Goal: Information Seeking & Learning: Learn about a topic

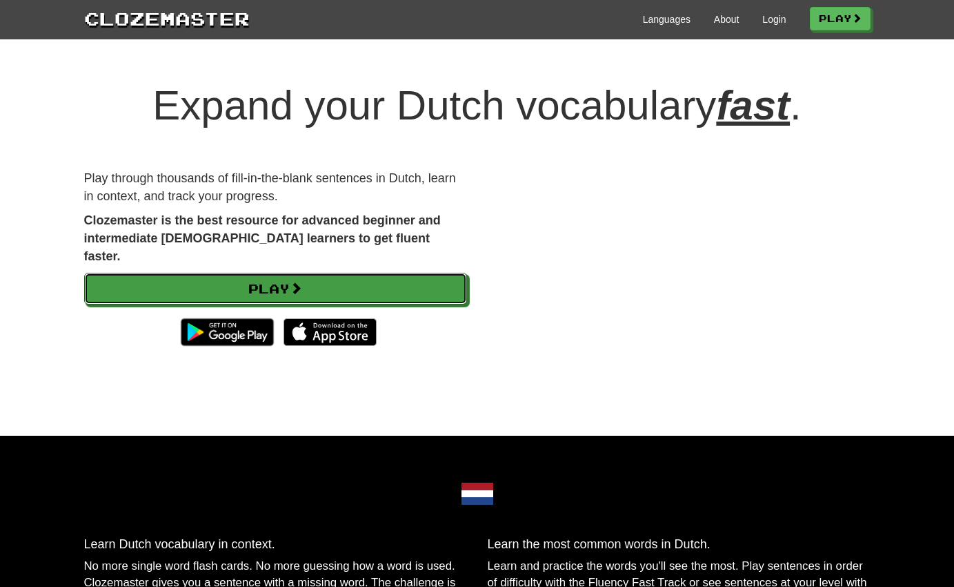
click at [417, 276] on link "Play" at bounding box center [275, 289] width 383 height 32
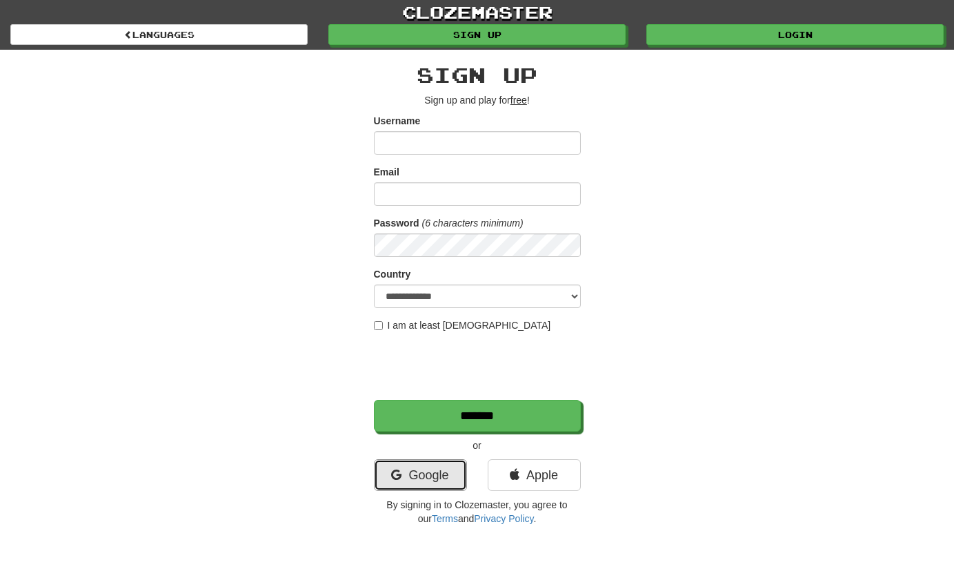
click at [434, 475] on link "Google" at bounding box center [420, 475] width 93 height 32
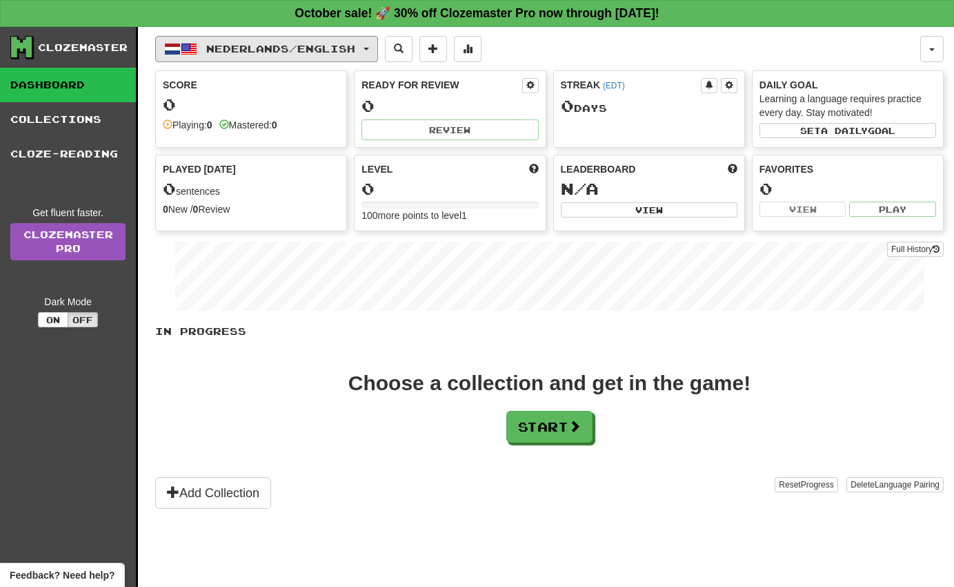
click at [340, 52] on span "Nederlands / English" at bounding box center [280, 49] width 149 height 12
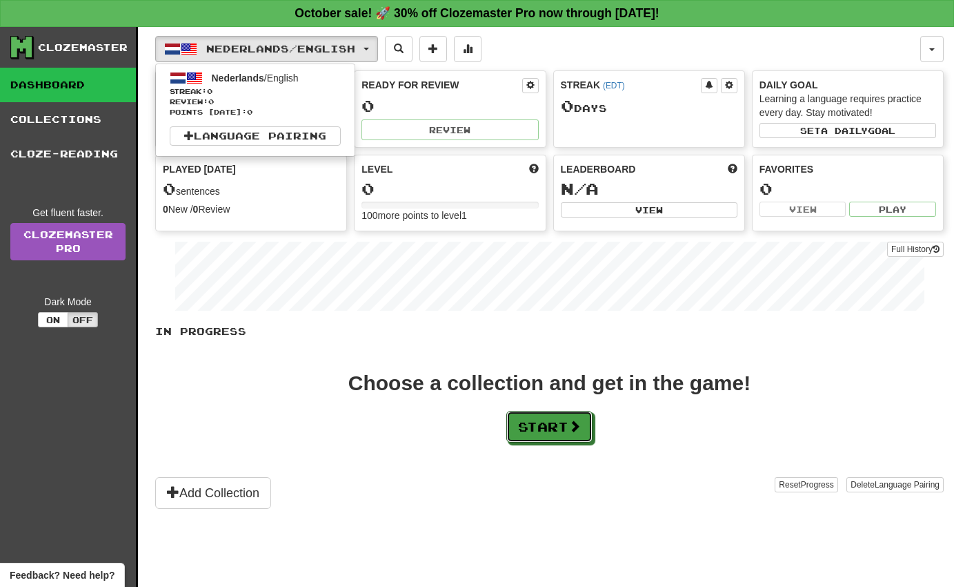
click at [535, 422] on button "Start" at bounding box center [550, 427] width 86 height 32
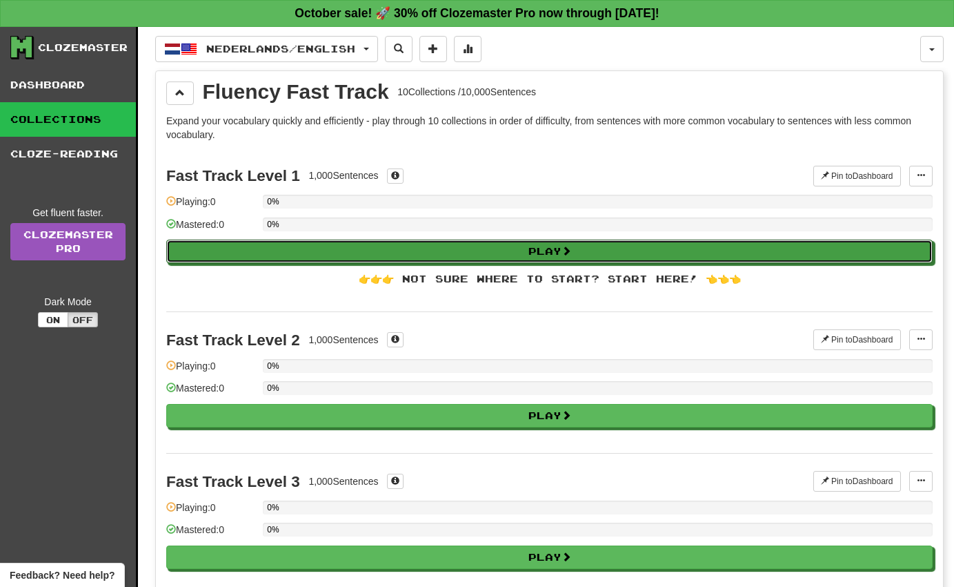
click at [631, 262] on button "Play" at bounding box center [549, 250] width 767 height 23
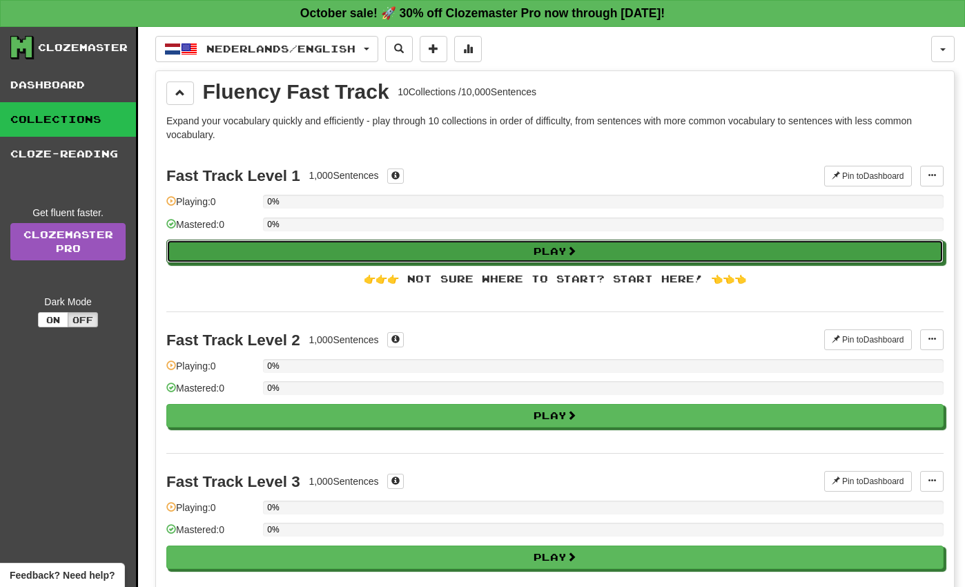
select select "**"
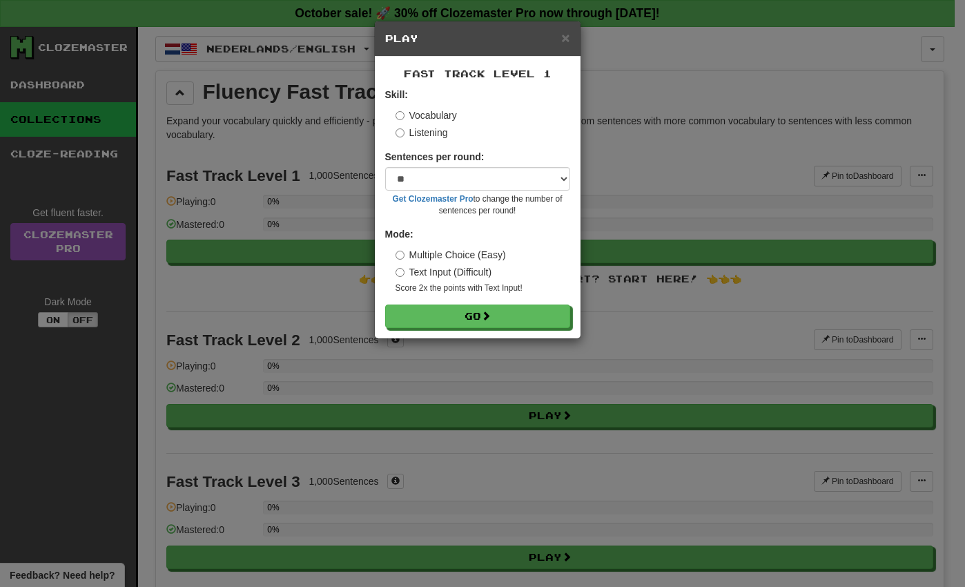
click at [439, 129] on label "Listening" at bounding box center [421, 133] width 52 height 14
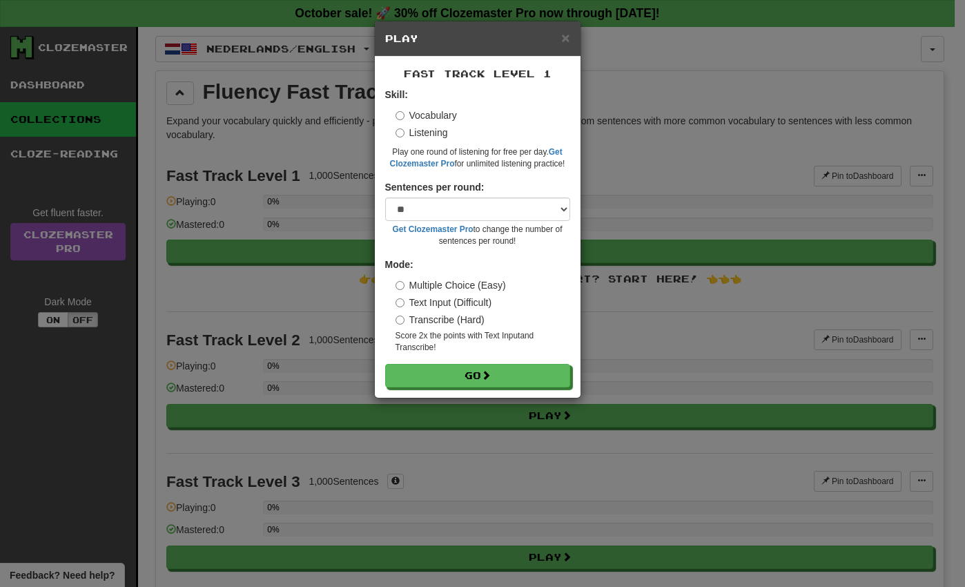
click at [438, 112] on label "Vocabulary" at bounding box center [425, 115] width 61 height 14
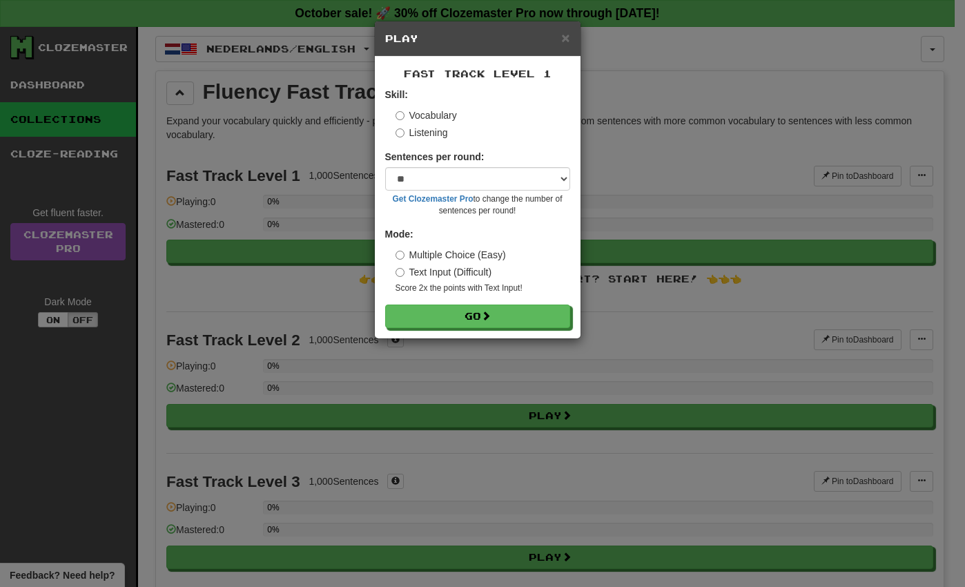
click at [476, 269] on label "Text Input (Difficult)" at bounding box center [443, 272] width 97 height 14
click at [483, 255] on label "Multiple Choice (Easy)" at bounding box center [450, 255] width 110 height 14
click at [497, 313] on button "Go" at bounding box center [477, 315] width 185 height 23
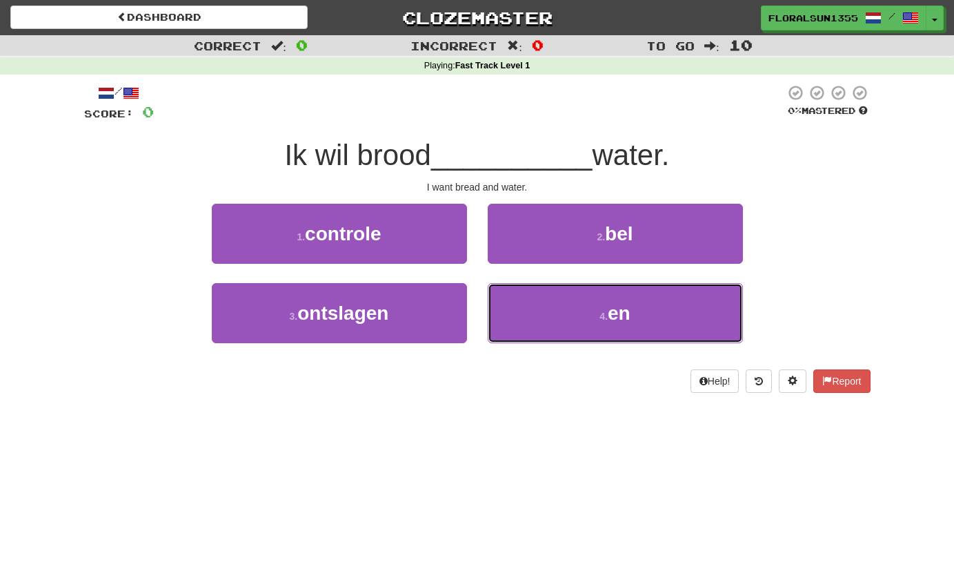
click at [561, 320] on button "4 . en" at bounding box center [615, 313] width 255 height 60
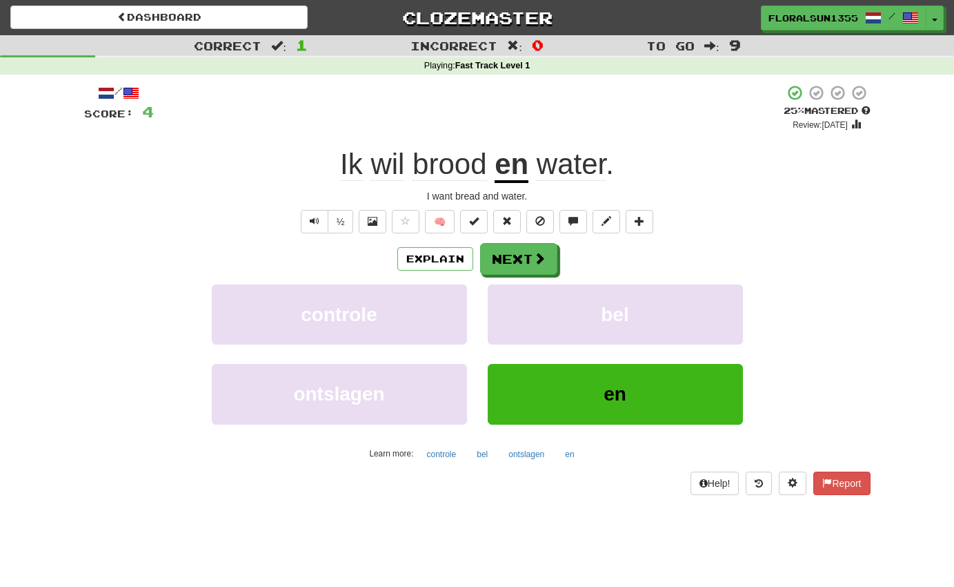
click at [805, 299] on div "controle bel" at bounding box center [477, 323] width 828 height 79
click at [513, 265] on button "Next" at bounding box center [518, 259] width 77 height 32
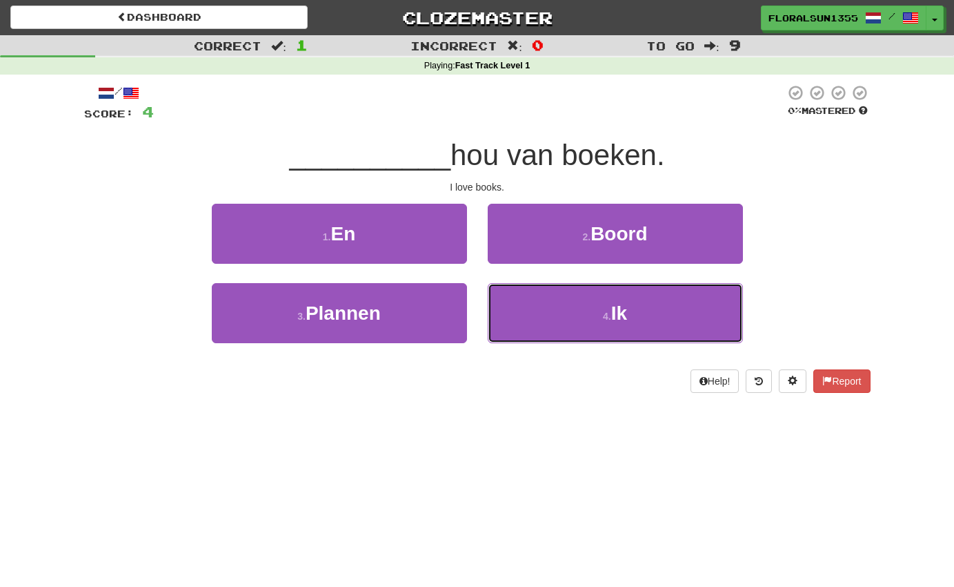
click at [571, 310] on button "4 . Ik" at bounding box center [615, 313] width 255 height 60
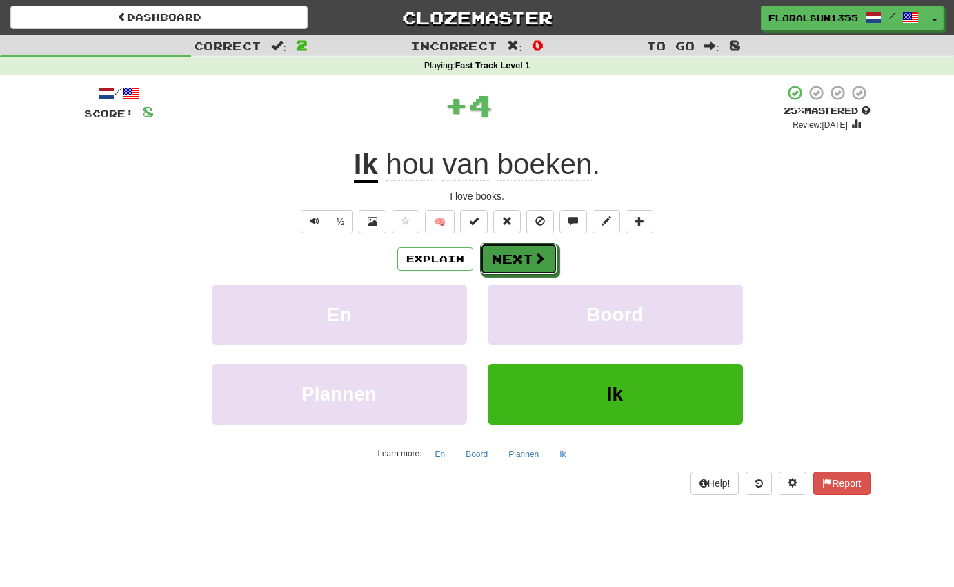
click at [529, 266] on button "Next" at bounding box center [518, 259] width 77 height 32
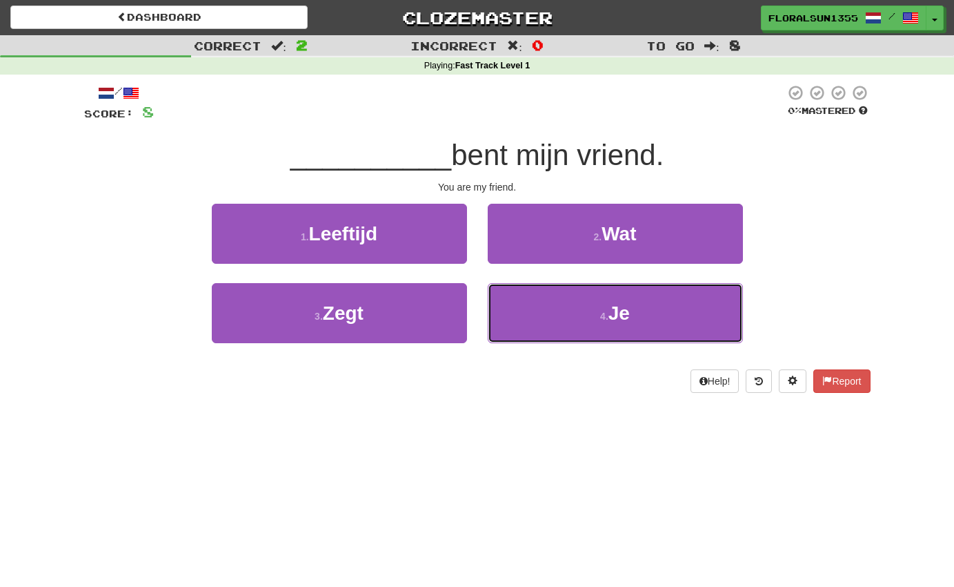
click at [555, 319] on button "4 . Je" at bounding box center [615, 313] width 255 height 60
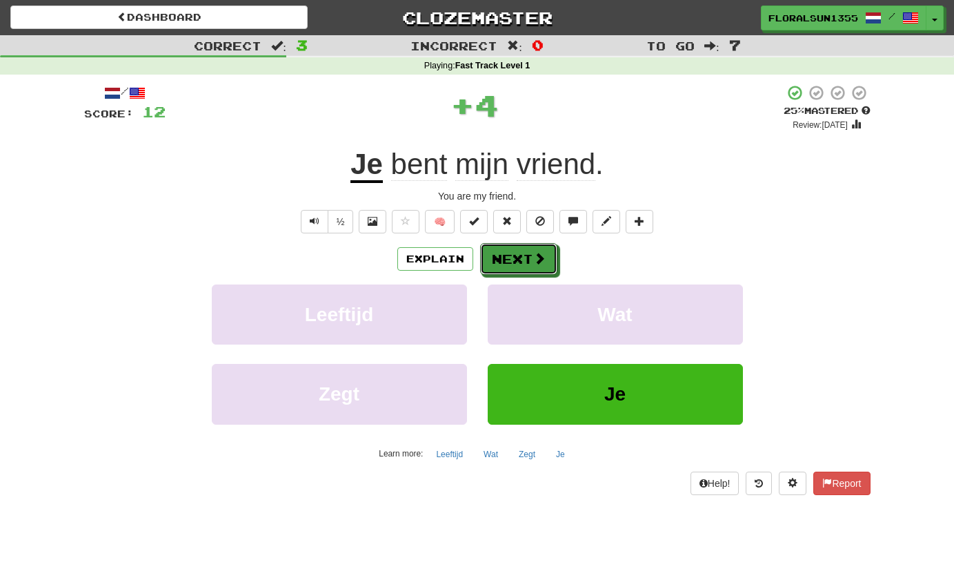
click at [516, 246] on button "Next" at bounding box center [518, 259] width 77 height 32
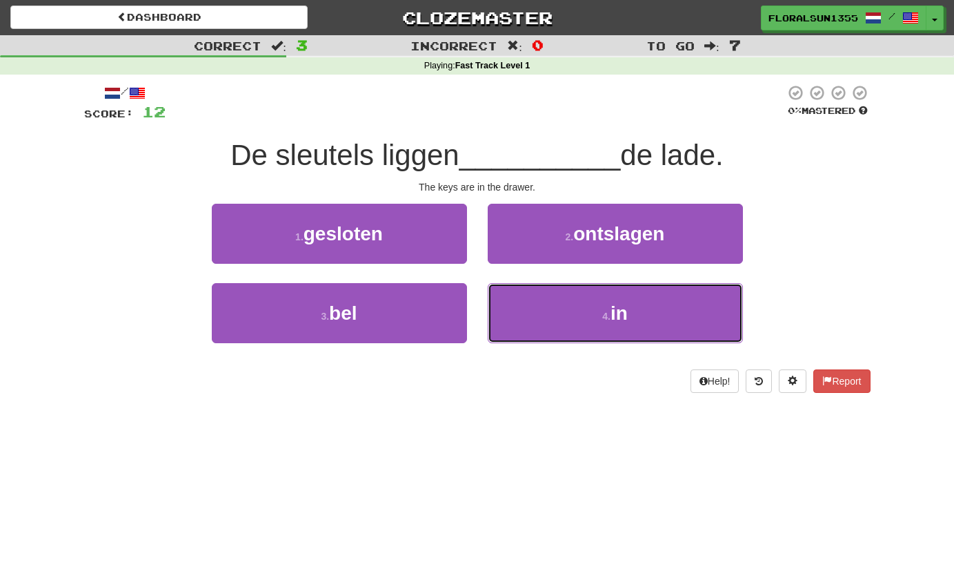
click at [531, 326] on button "4 . in" at bounding box center [615, 313] width 255 height 60
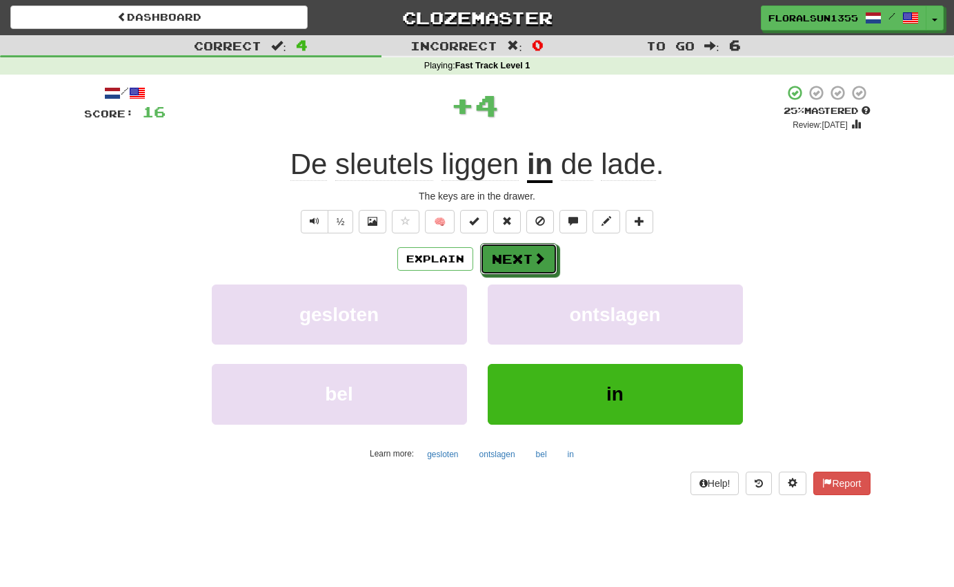
click at [524, 261] on button "Next" at bounding box center [518, 259] width 77 height 32
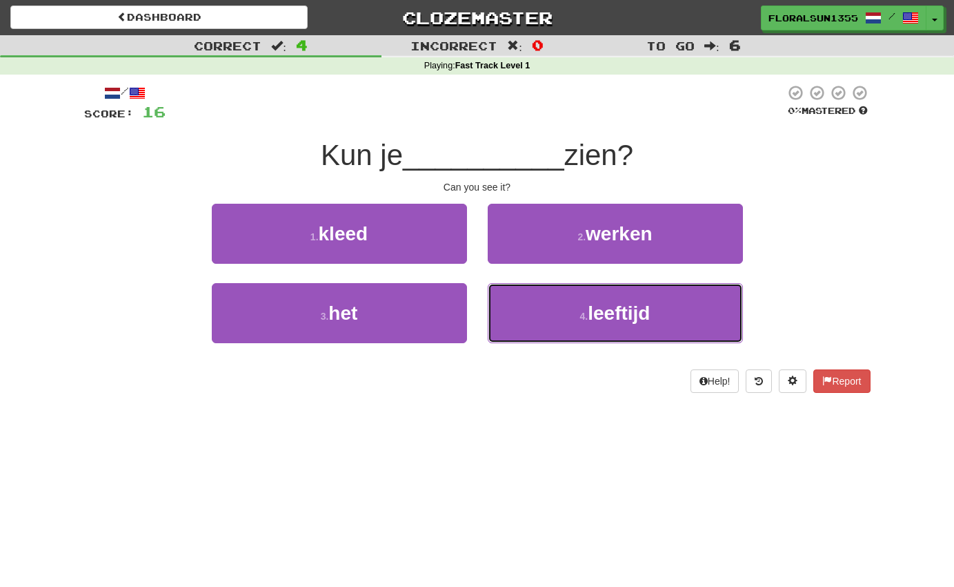
click at [527, 327] on button "4 . leeftijd" at bounding box center [615, 313] width 255 height 60
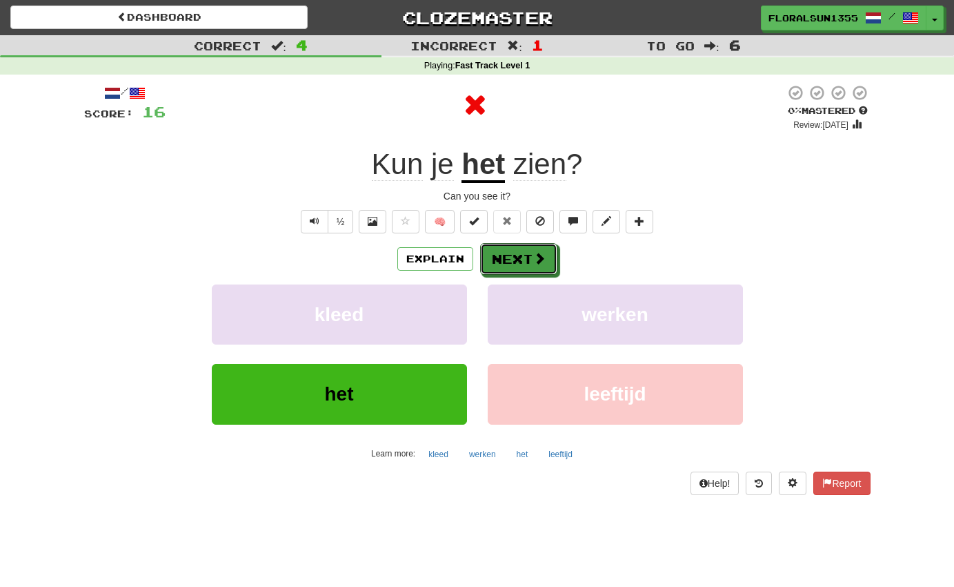
click at [542, 262] on span at bounding box center [539, 258] width 12 height 12
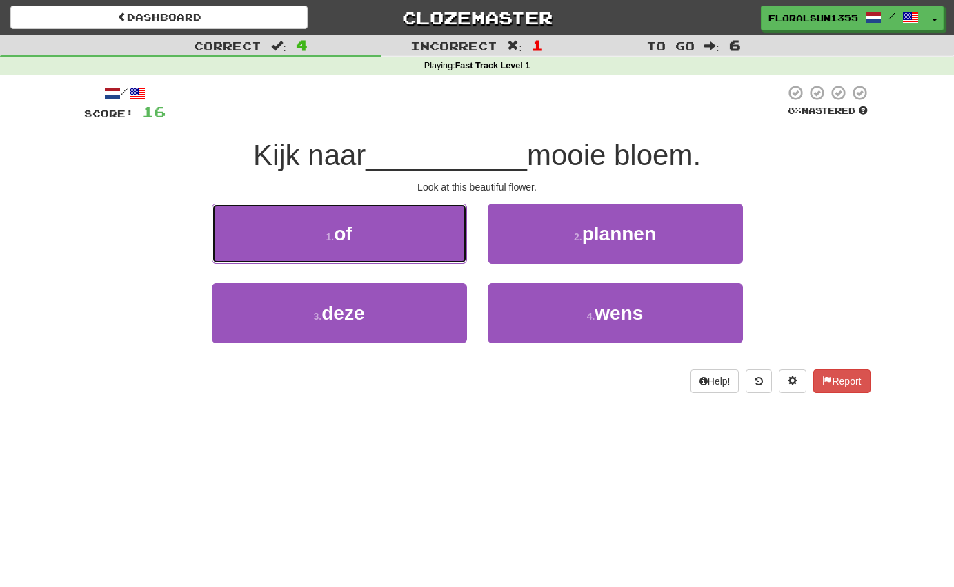
click at [426, 235] on button "1 . of" at bounding box center [339, 234] width 255 height 60
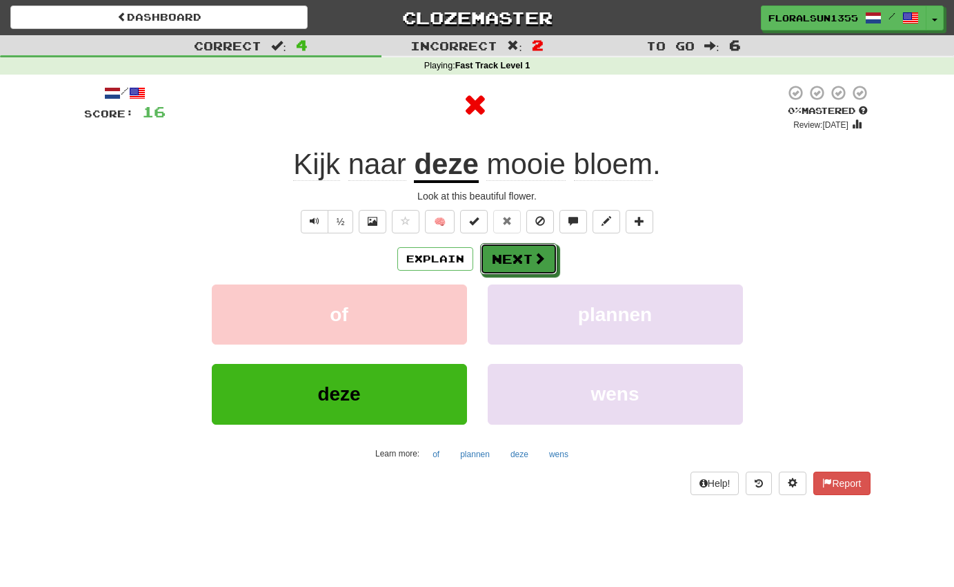
click at [522, 261] on button "Next" at bounding box center [518, 259] width 77 height 32
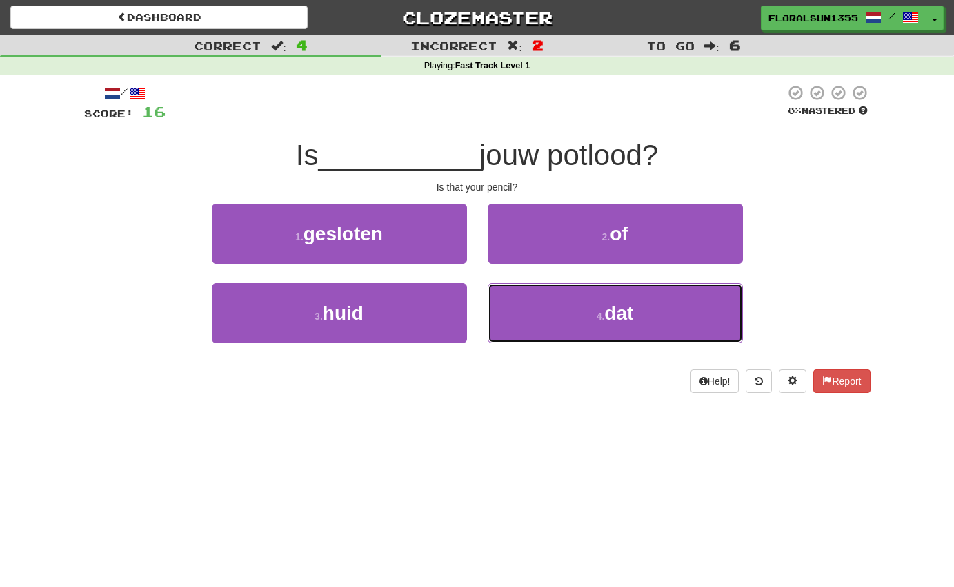
click at [536, 330] on button "4 . dat" at bounding box center [615, 313] width 255 height 60
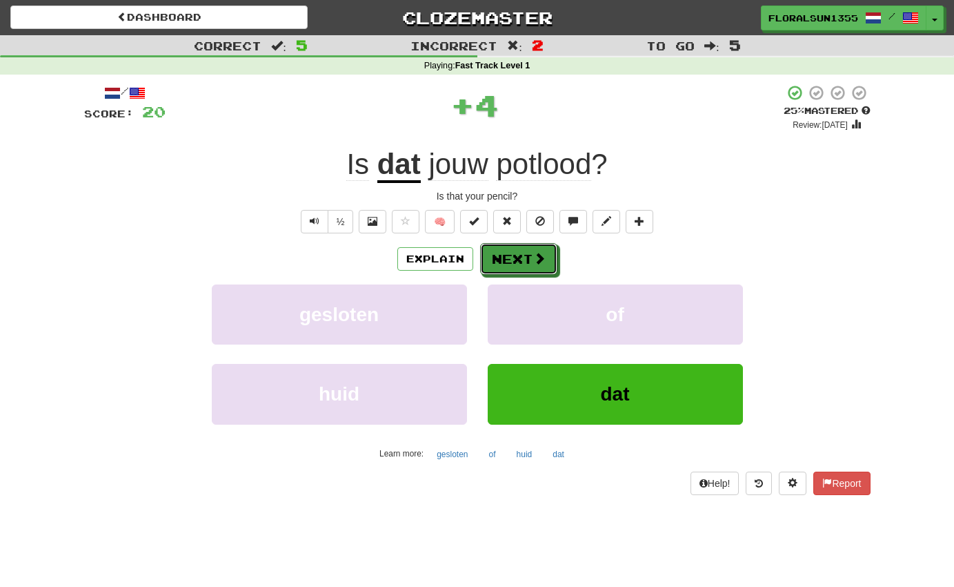
click at [520, 257] on button "Next" at bounding box center [518, 259] width 77 height 32
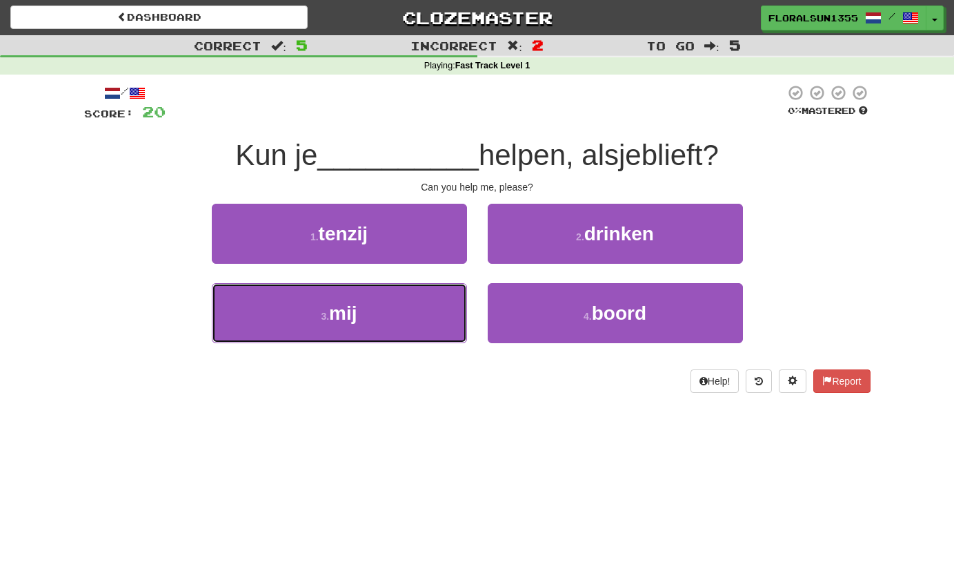
click at [431, 321] on button "3 . mij" at bounding box center [339, 313] width 255 height 60
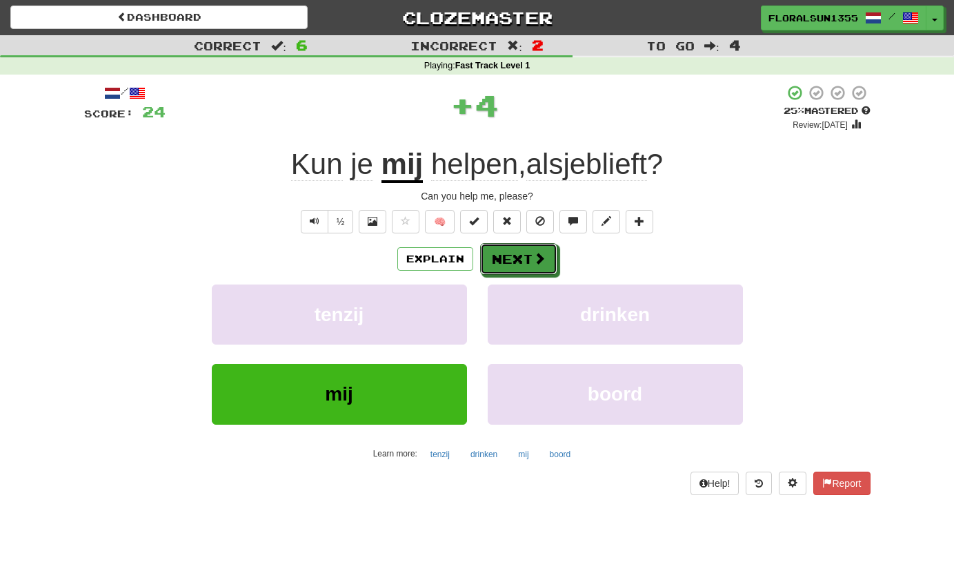
click at [510, 268] on button "Next" at bounding box center [518, 259] width 77 height 32
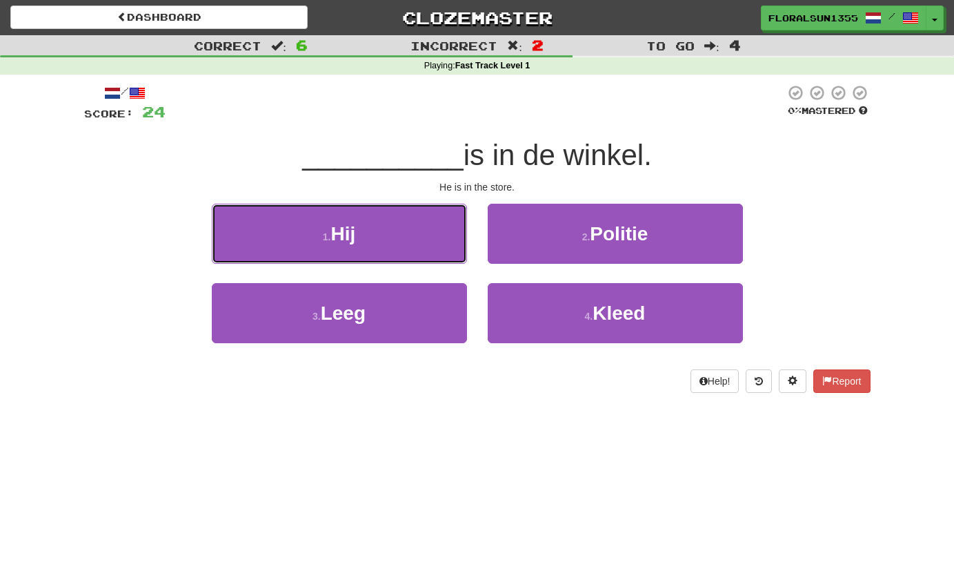
click at [423, 246] on button "1 . Hij" at bounding box center [339, 234] width 255 height 60
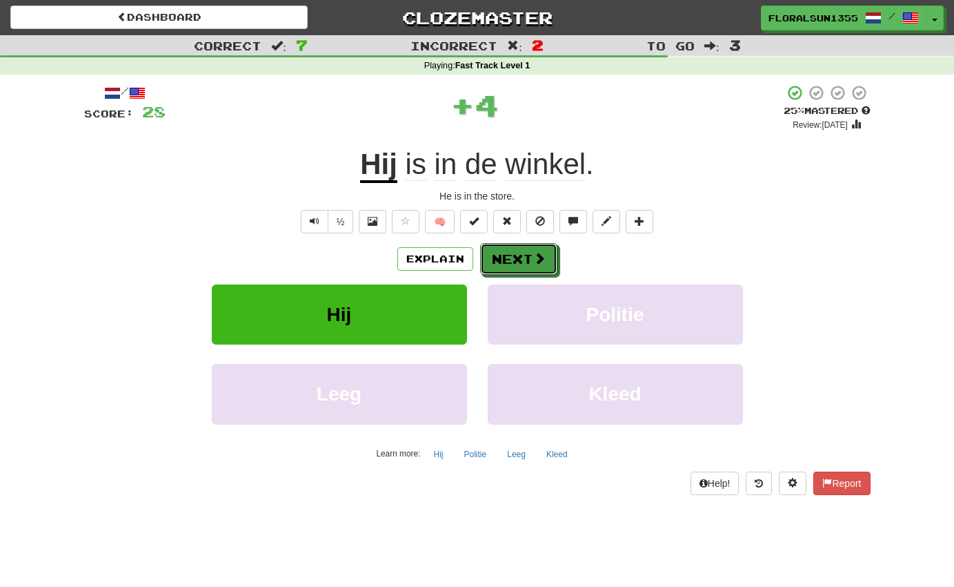
click at [516, 256] on button "Next" at bounding box center [518, 259] width 77 height 32
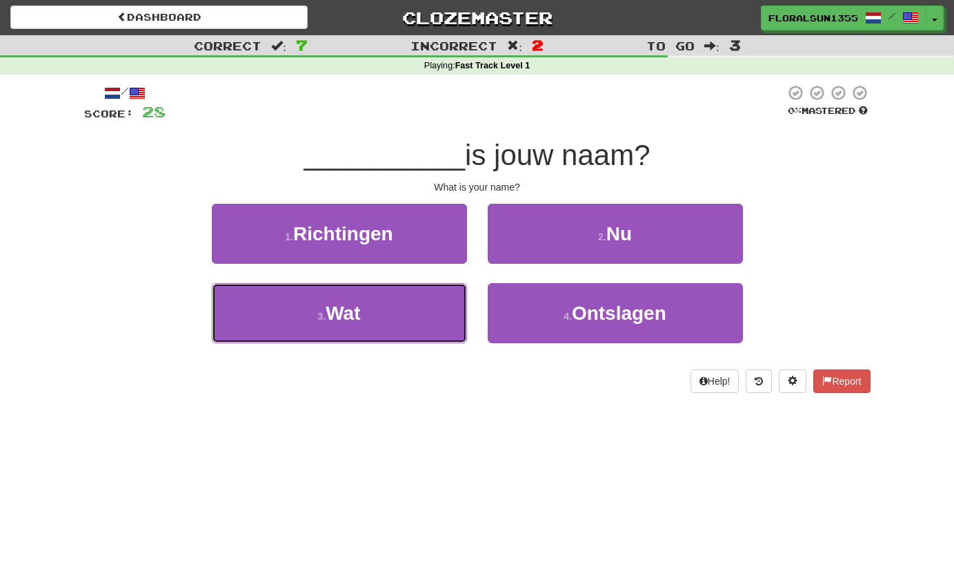
click at [418, 331] on button "3 . Wat" at bounding box center [339, 313] width 255 height 60
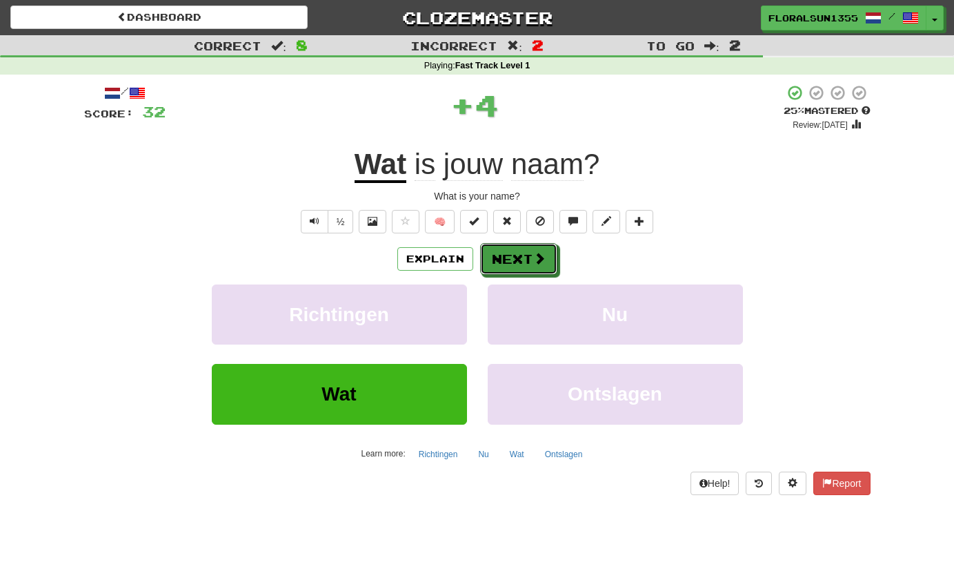
click at [527, 256] on button "Next" at bounding box center [518, 259] width 77 height 32
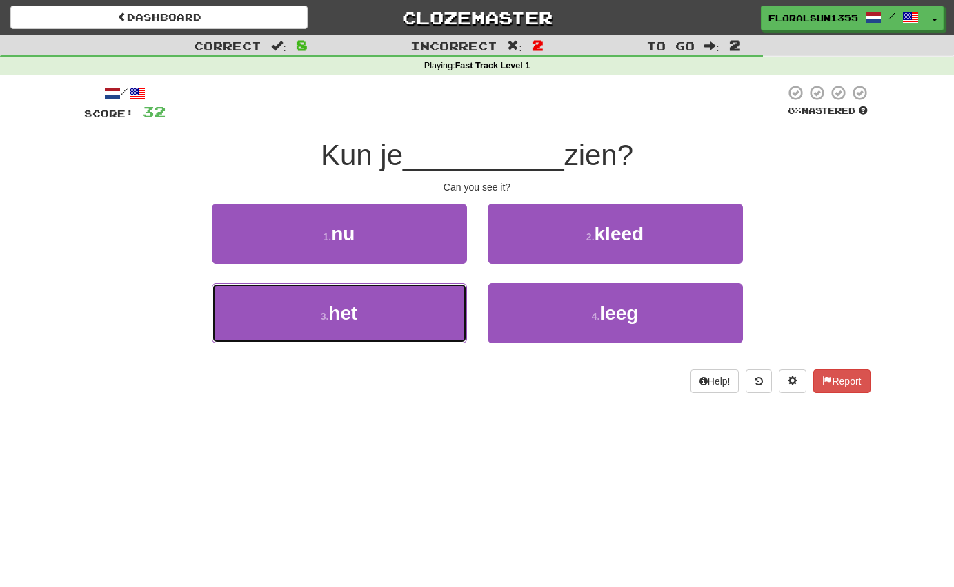
click at [424, 321] on button "3 . het" at bounding box center [339, 313] width 255 height 60
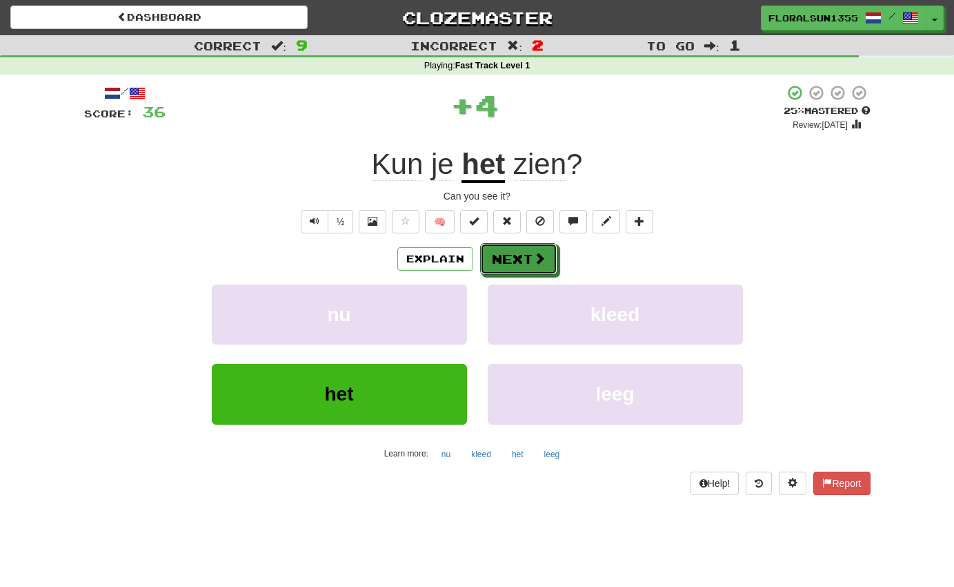
click at [522, 254] on button "Next" at bounding box center [518, 259] width 77 height 32
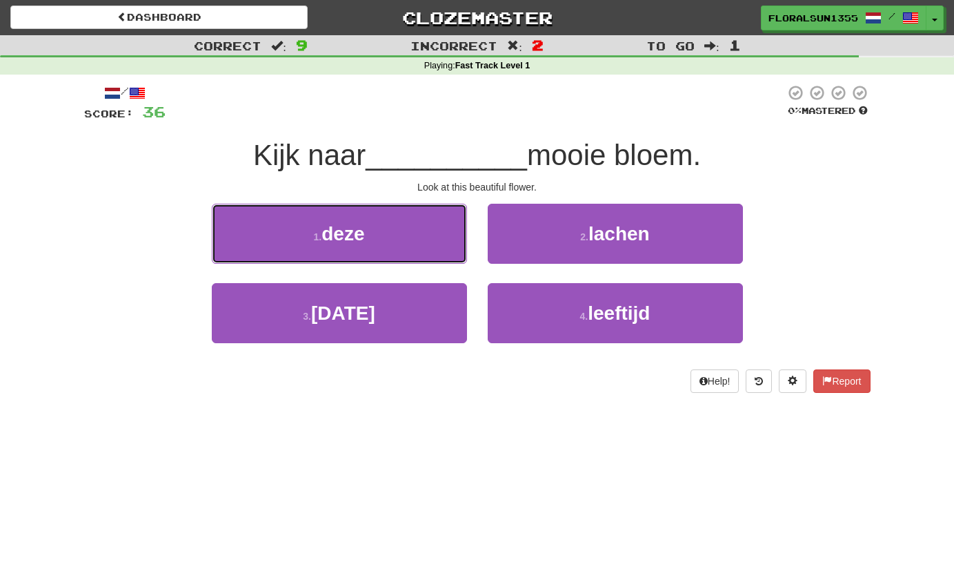
click at [429, 227] on button "1 . deze" at bounding box center [339, 234] width 255 height 60
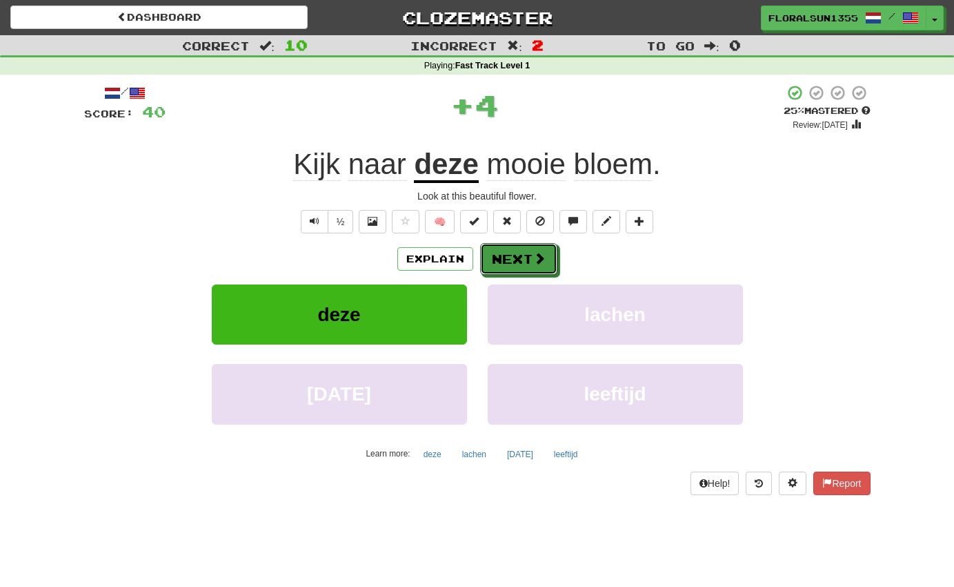
click at [520, 254] on button "Next" at bounding box center [518, 259] width 77 height 32
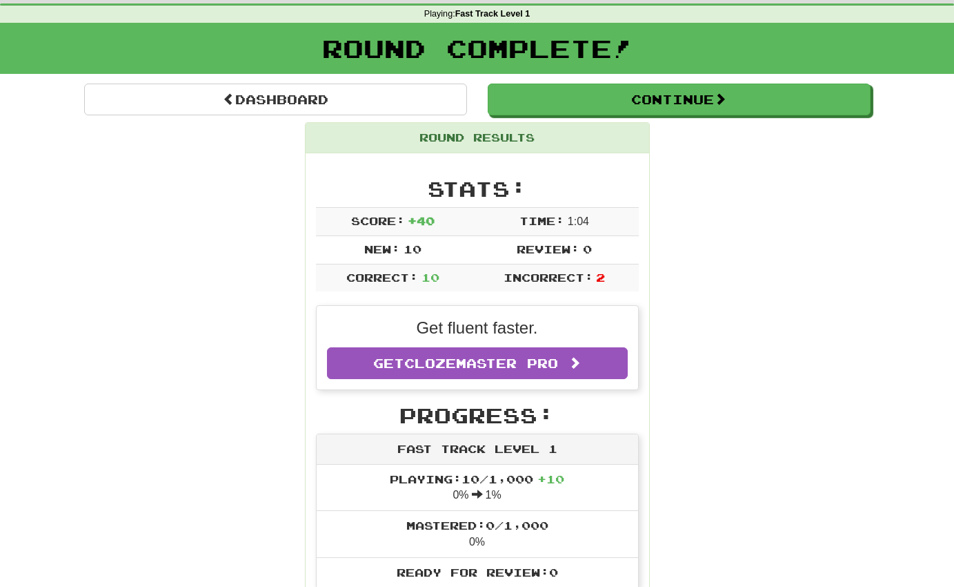
scroll to position [52, 0]
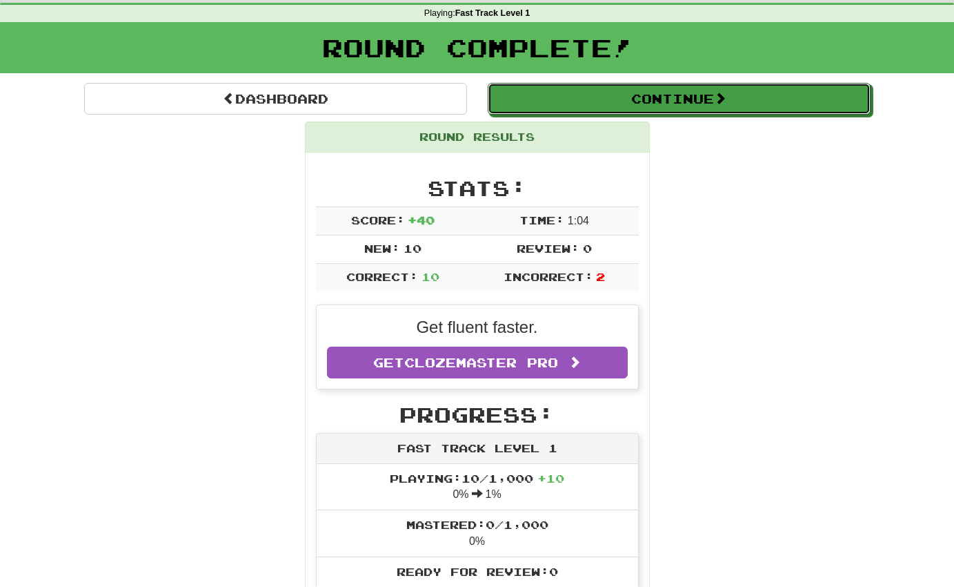
click at [679, 110] on button "Continue" at bounding box center [679, 99] width 383 height 32
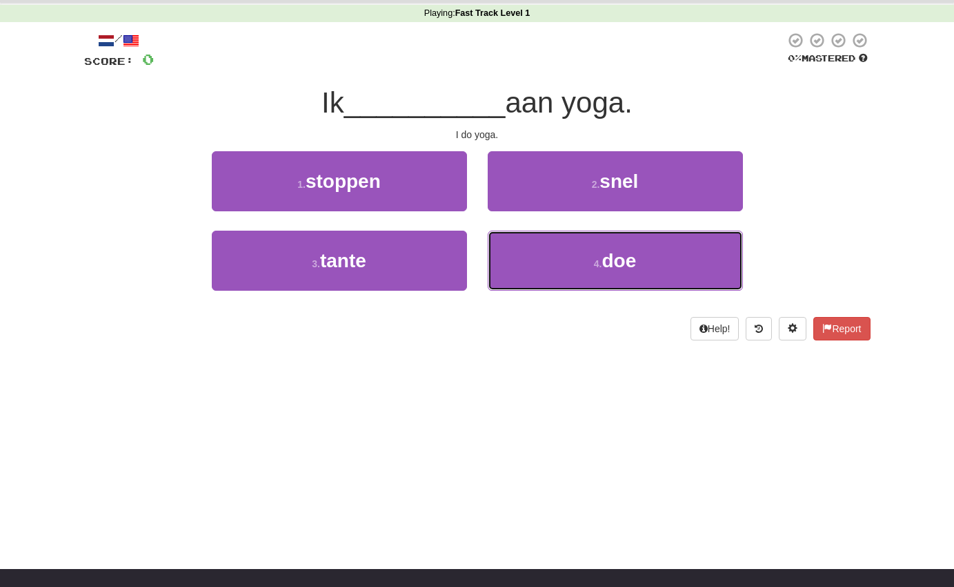
click at [550, 258] on button "4 . doe" at bounding box center [615, 261] width 255 height 60
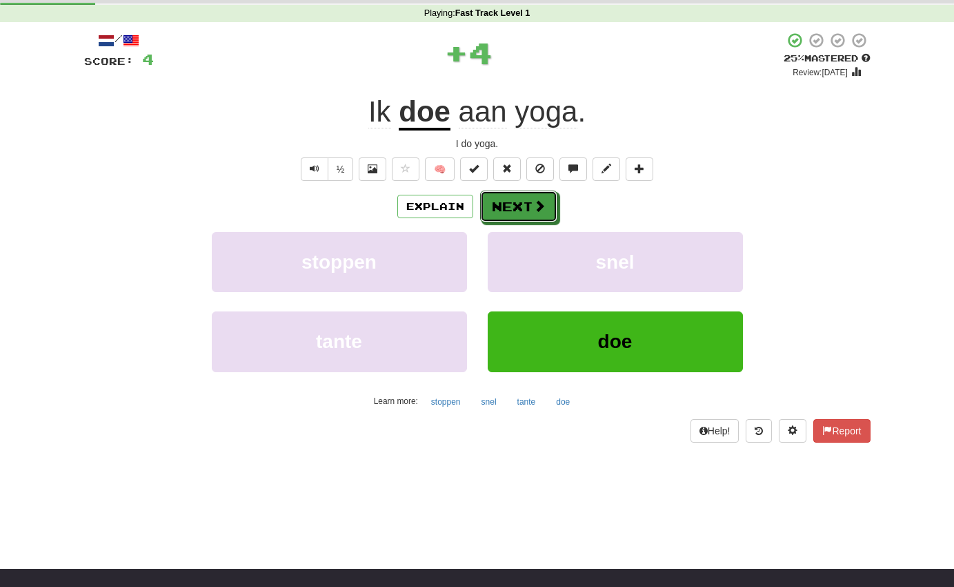
click at [517, 210] on button "Next" at bounding box center [518, 206] width 77 height 32
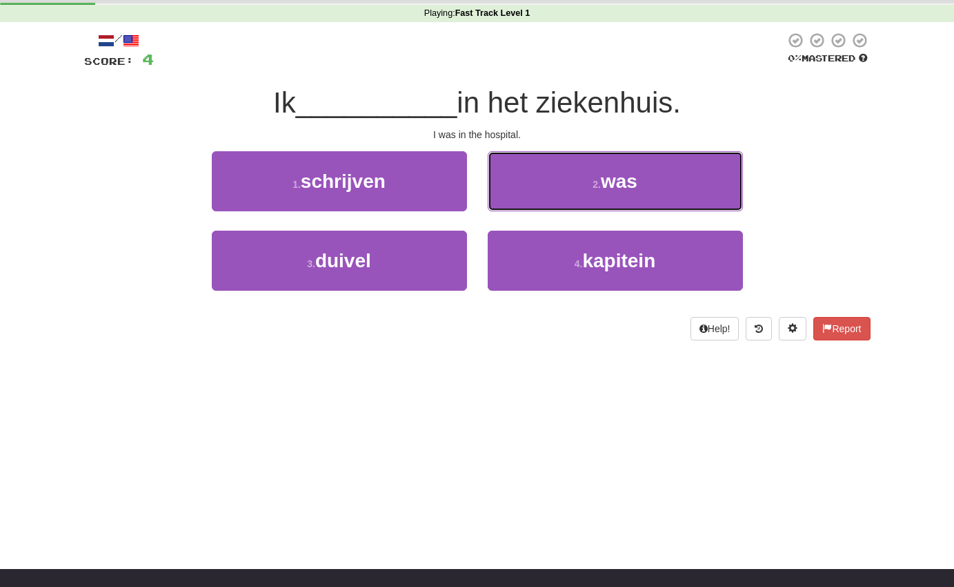
click at [577, 184] on button "2 . was" at bounding box center [615, 181] width 255 height 60
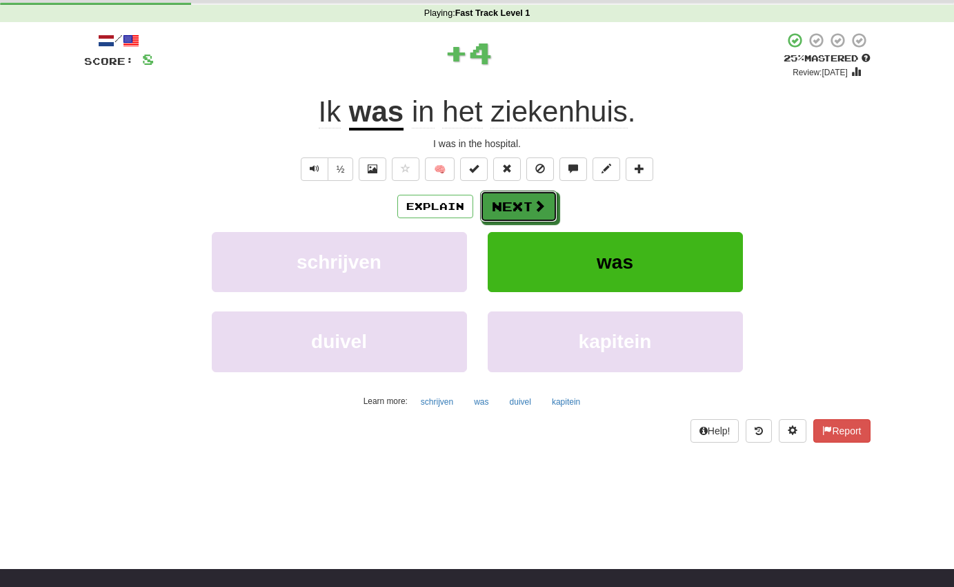
click at [531, 210] on button "Next" at bounding box center [518, 206] width 77 height 32
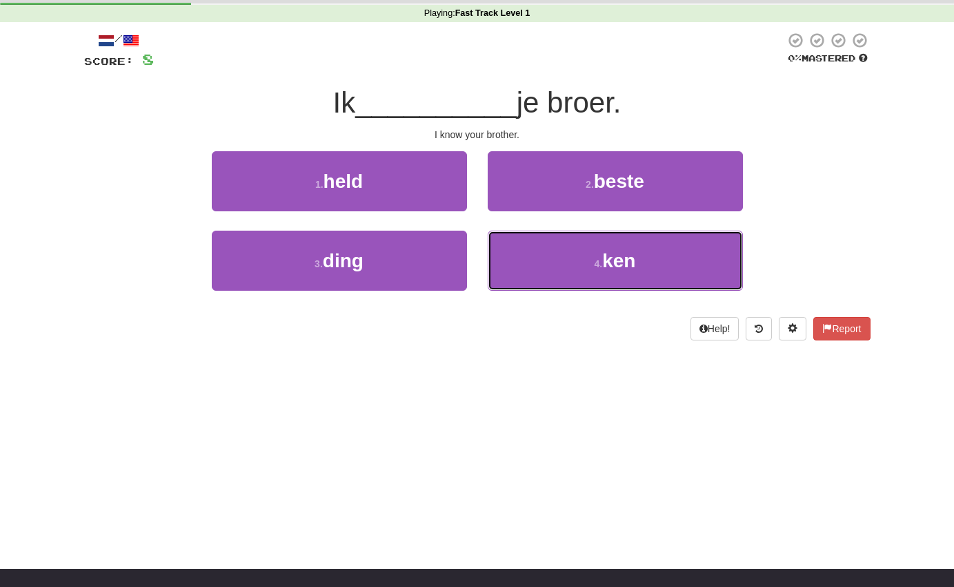
click at [548, 260] on button "4 . ken" at bounding box center [615, 261] width 255 height 60
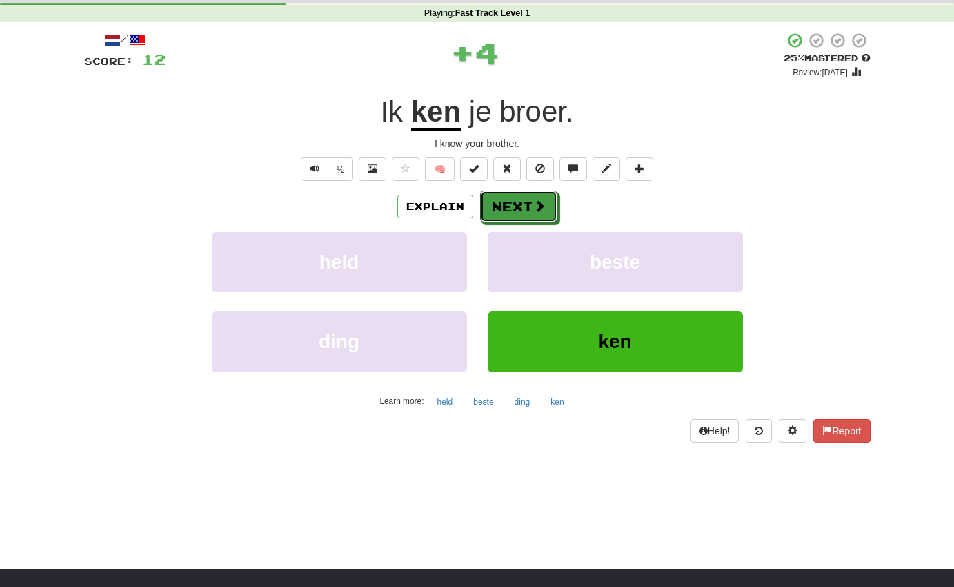
click at [527, 210] on button "Next" at bounding box center [518, 206] width 77 height 32
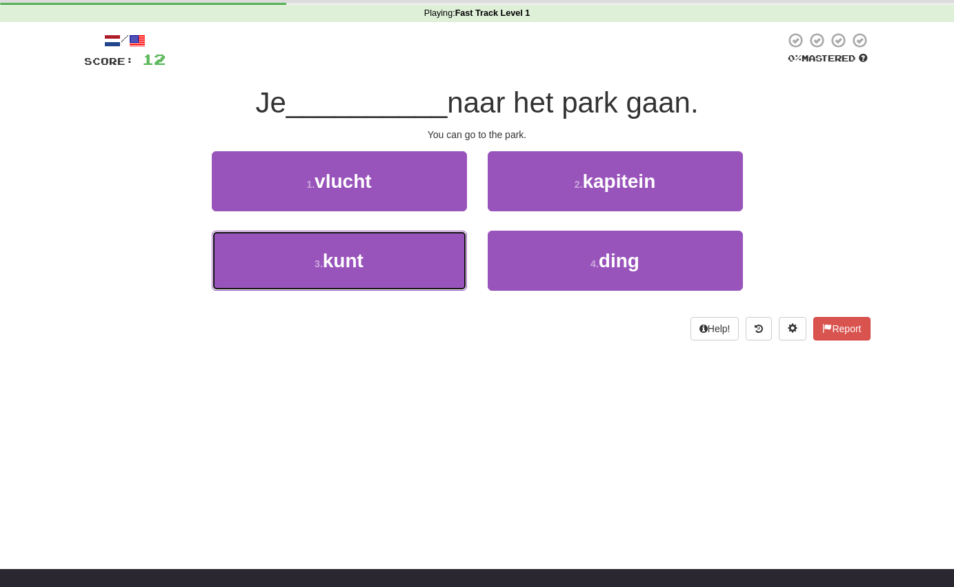
click at [425, 267] on button "3 . kunt" at bounding box center [339, 261] width 255 height 60
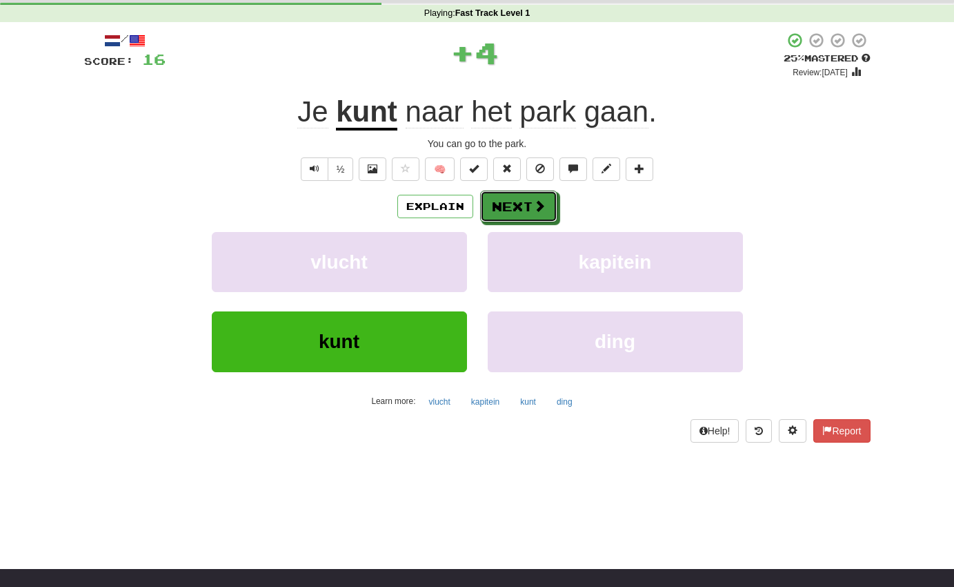
click at [510, 206] on button "Next" at bounding box center [518, 206] width 77 height 32
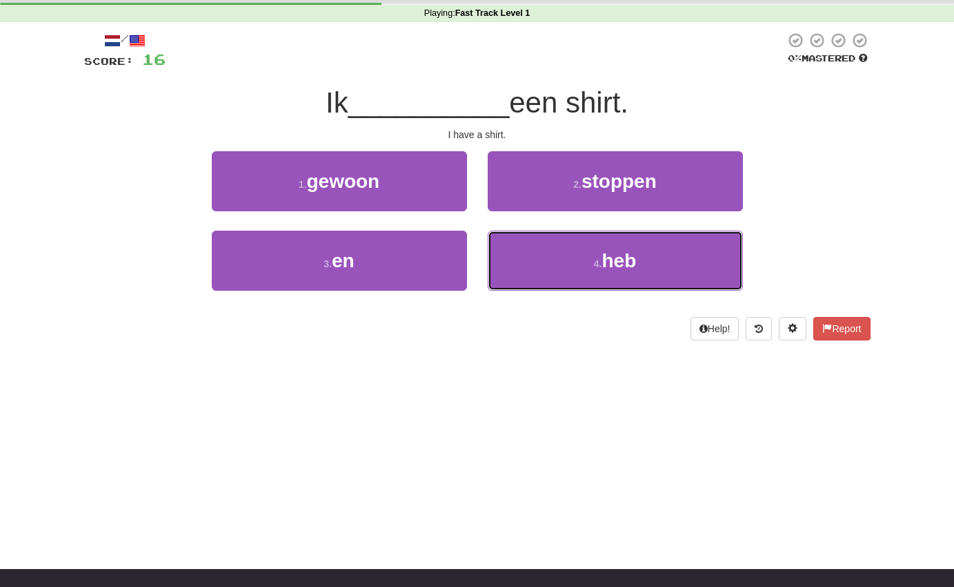
click at [555, 266] on button "4 . heb" at bounding box center [615, 261] width 255 height 60
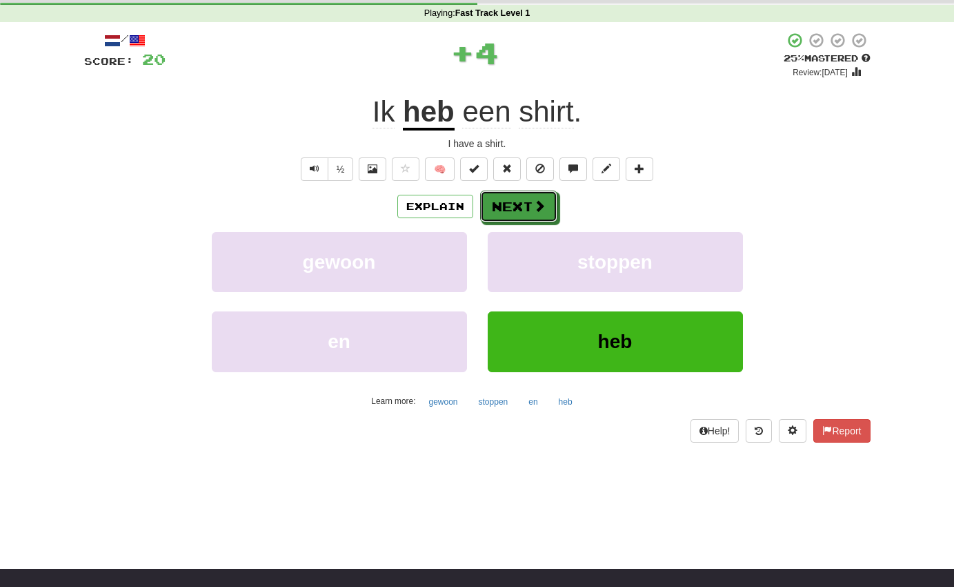
click at [535, 204] on span at bounding box center [539, 205] width 12 height 12
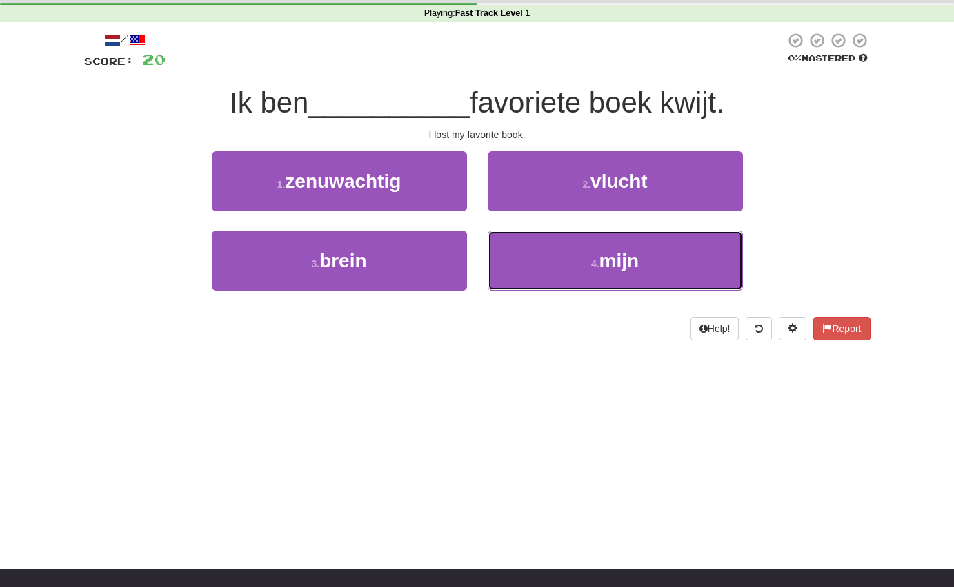
click at [533, 268] on button "4 . mijn" at bounding box center [615, 261] width 255 height 60
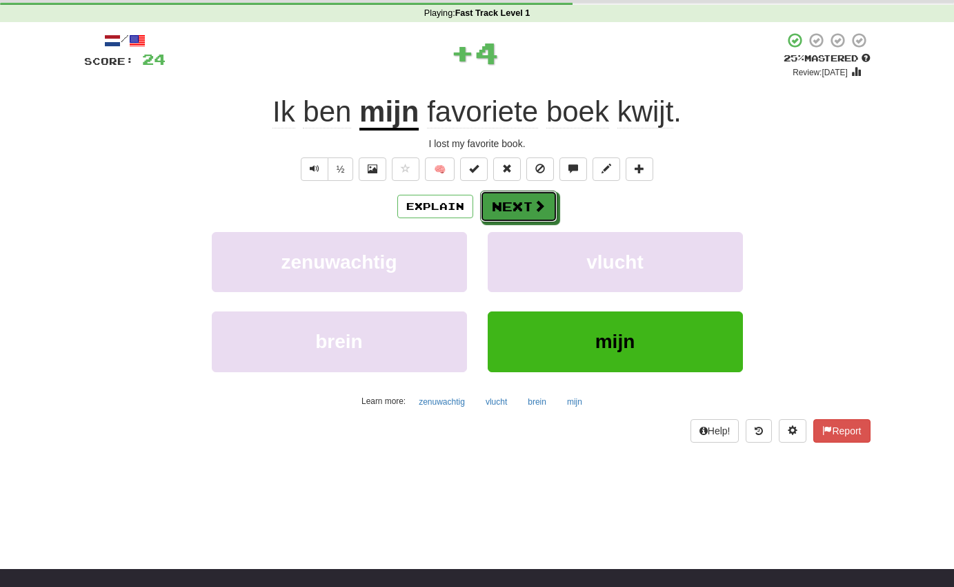
click at [524, 220] on button "Next" at bounding box center [518, 206] width 77 height 32
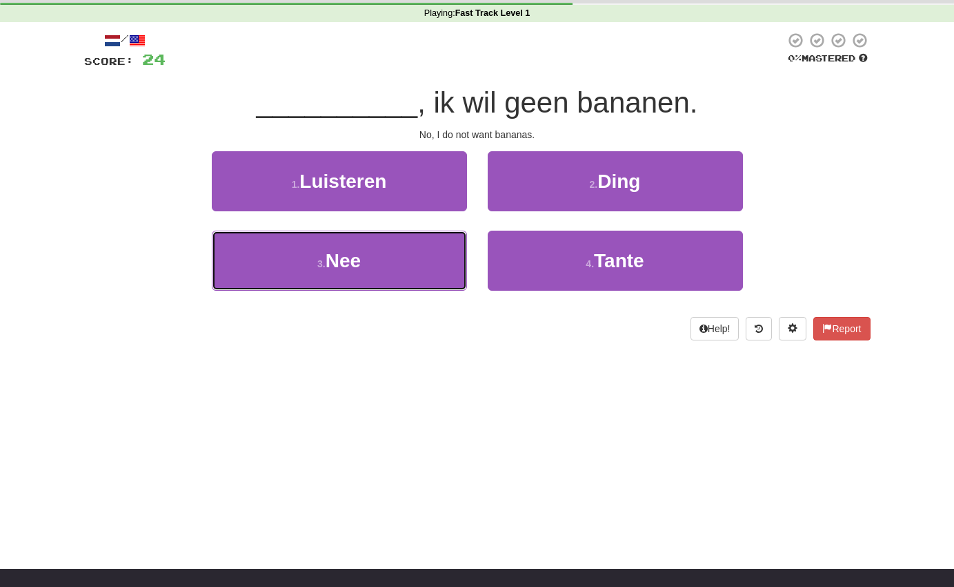
click at [422, 266] on button "3 . Nee" at bounding box center [339, 261] width 255 height 60
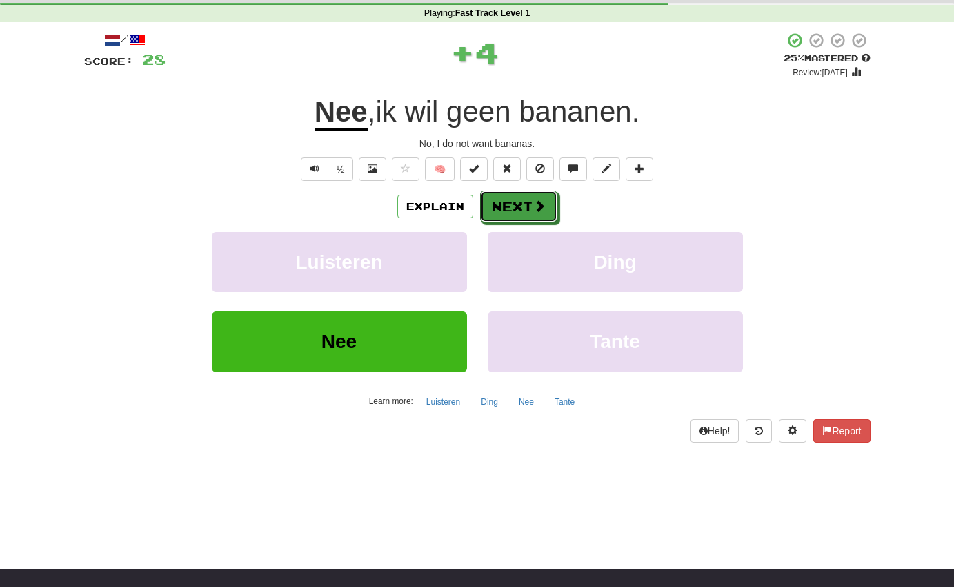
click at [523, 204] on button "Next" at bounding box center [518, 206] width 77 height 32
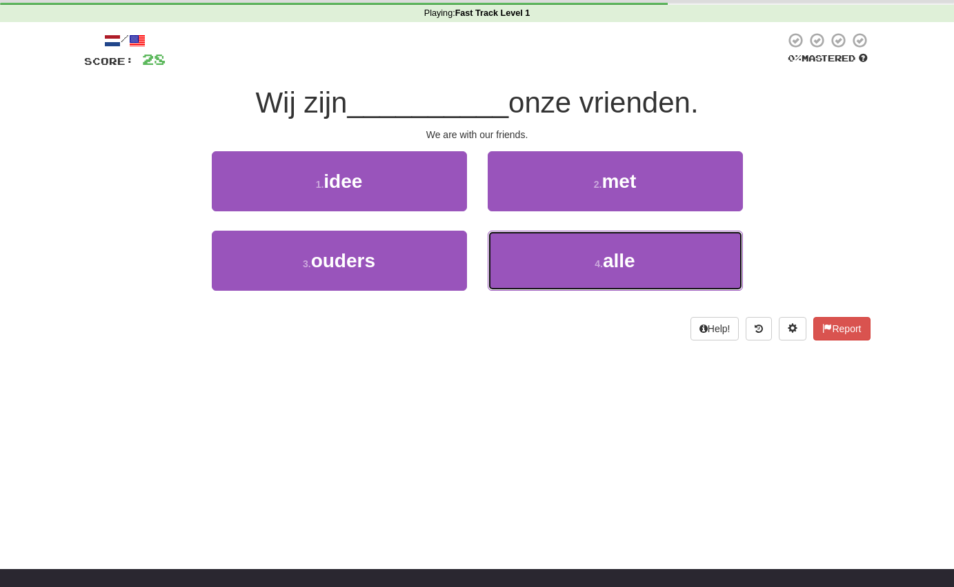
click at [536, 259] on button "4 . alle" at bounding box center [615, 261] width 255 height 60
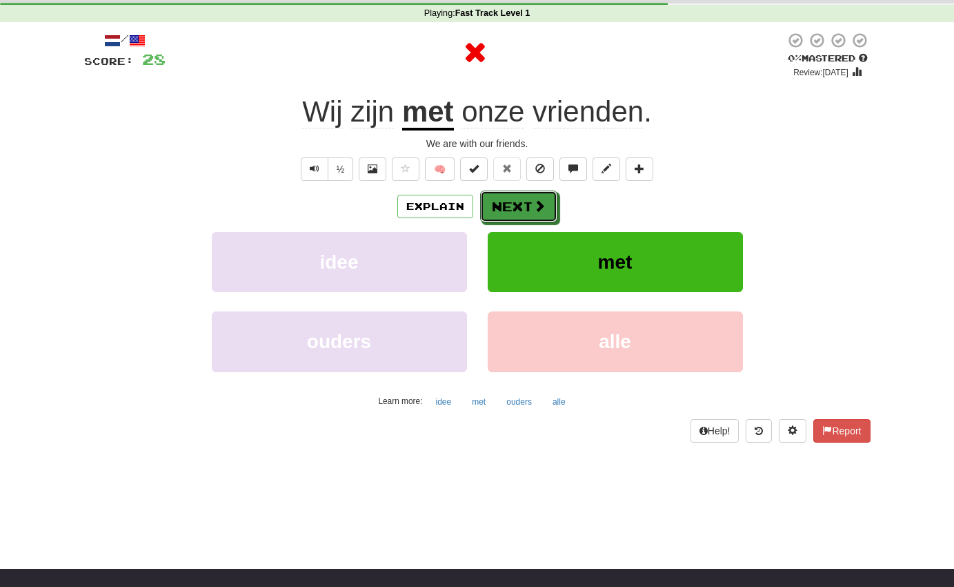
click at [527, 208] on button "Next" at bounding box center [518, 206] width 77 height 32
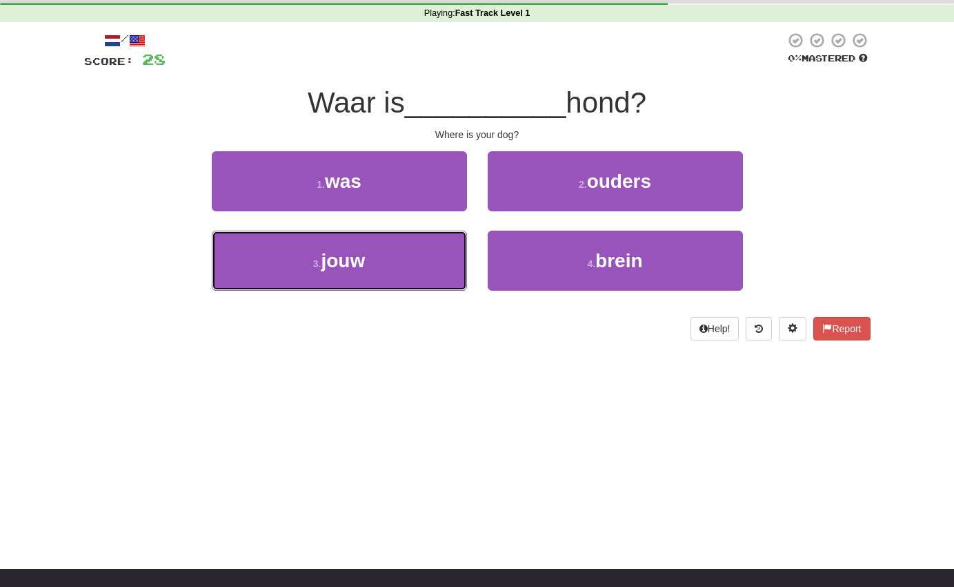
click at [433, 281] on button "3 . jouw" at bounding box center [339, 261] width 255 height 60
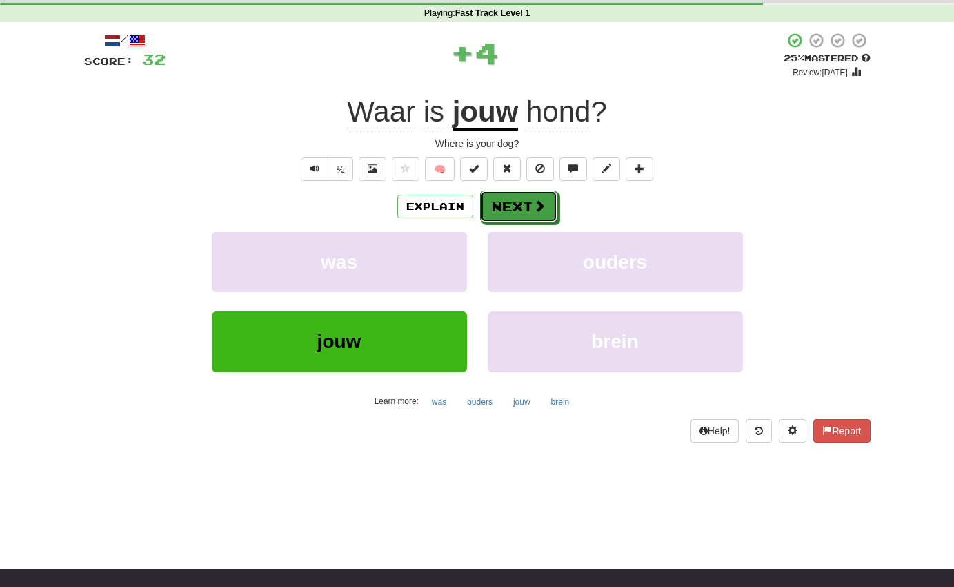
click at [523, 210] on button "Next" at bounding box center [518, 206] width 77 height 32
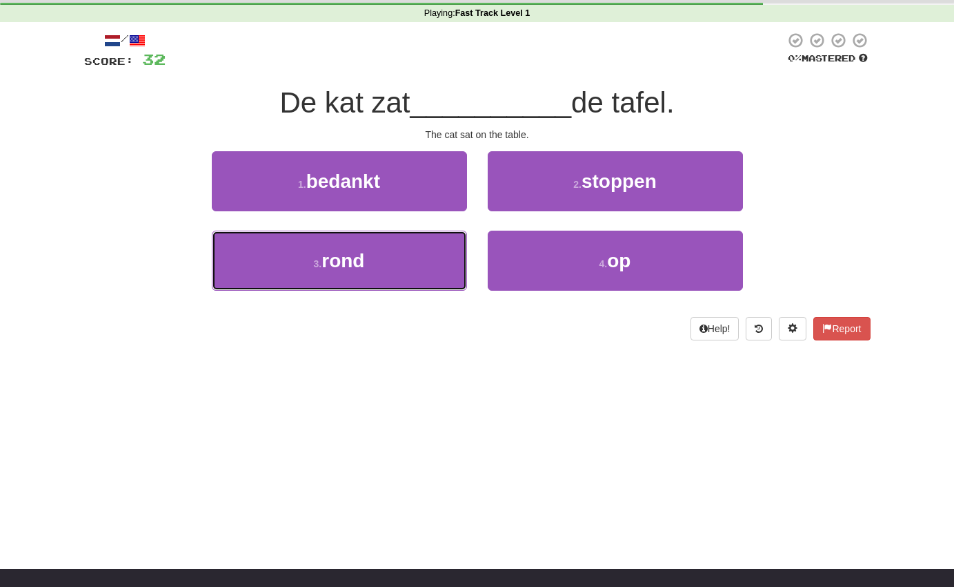
click at [422, 270] on button "3 . rond" at bounding box center [339, 261] width 255 height 60
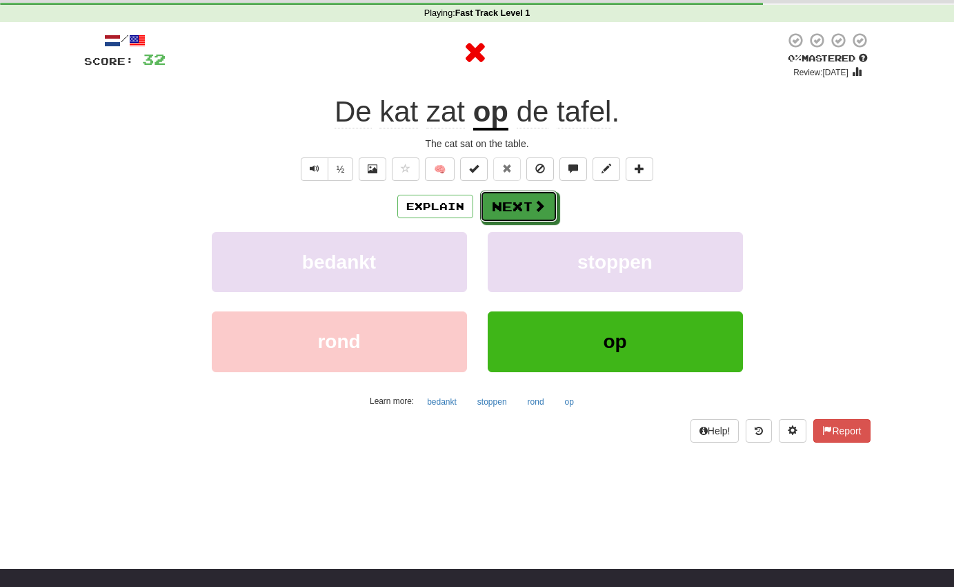
click at [523, 213] on button "Next" at bounding box center [518, 206] width 77 height 32
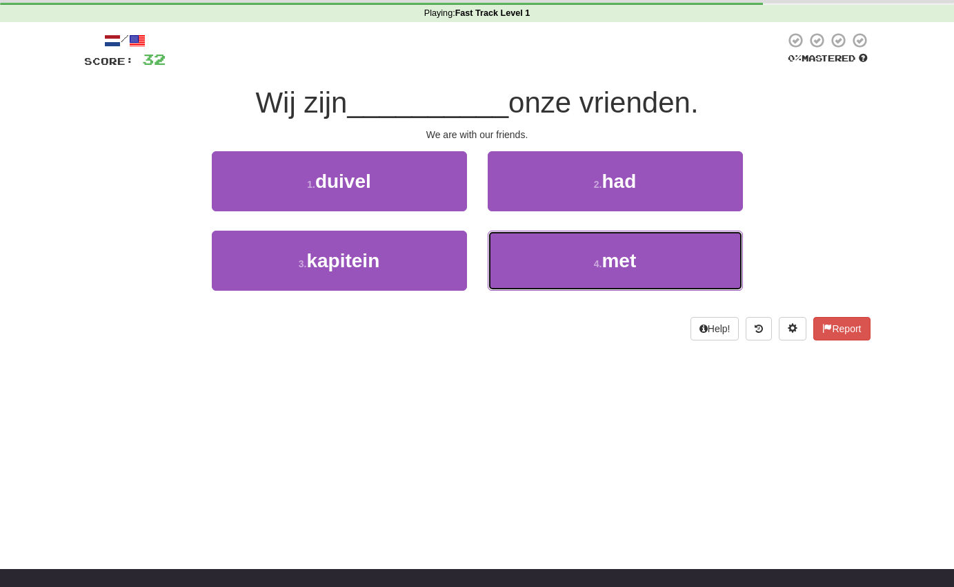
click at [553, 262] on button "4 . met" at bounding box center [615, 261] width 255 height 60
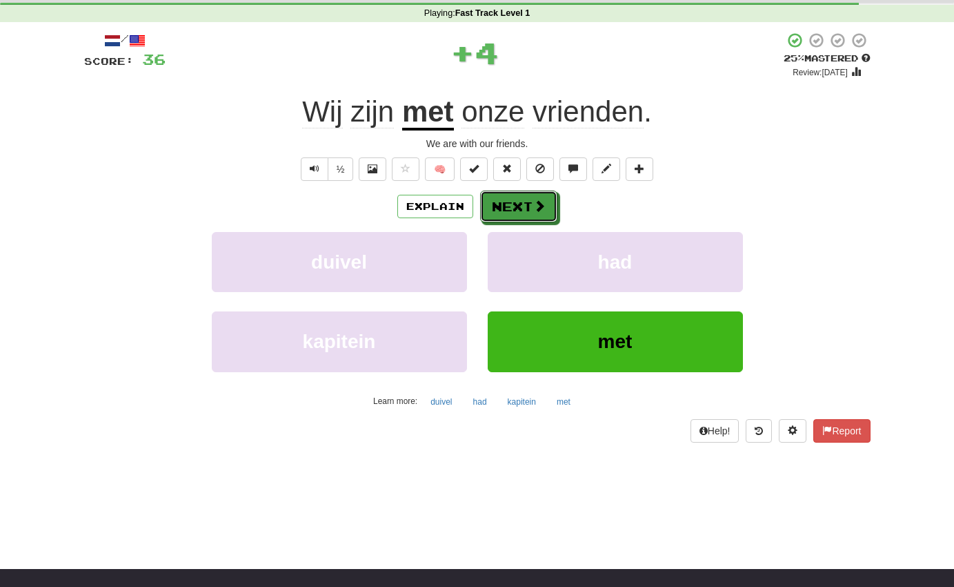
click at [525, 214] on button "Next" at bounding box center [518, 206] width 77 height 32
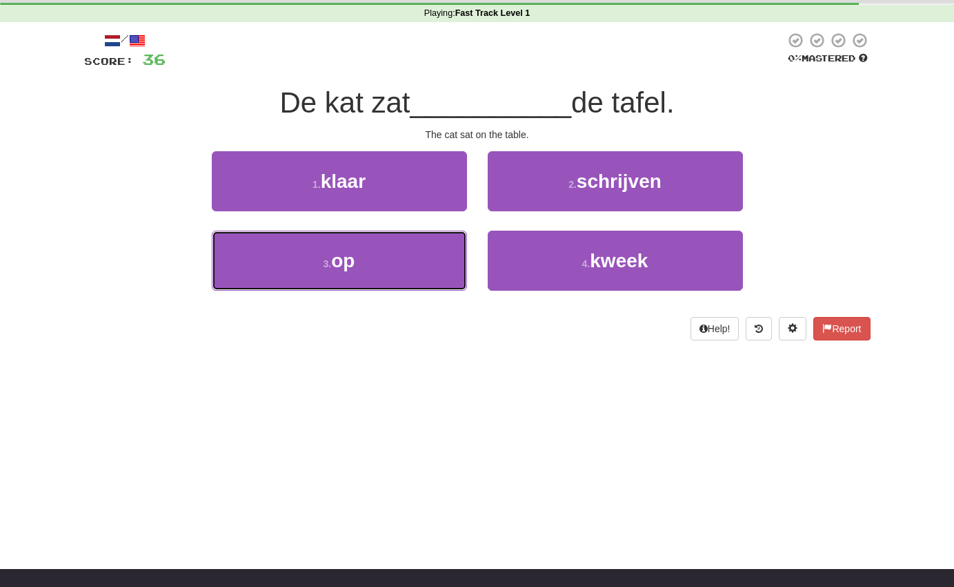
click at [433, 281] on button "3 . op" at bounding box center [339, 261] width 255 height 60
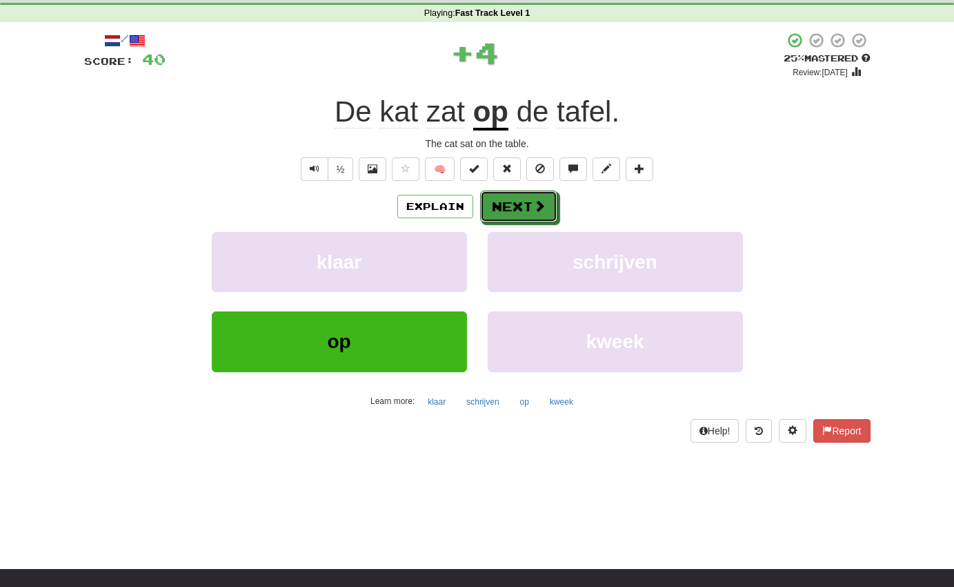
click at [516, 205] on button "Next" at bounding box center [518, 206] width 77 height 32
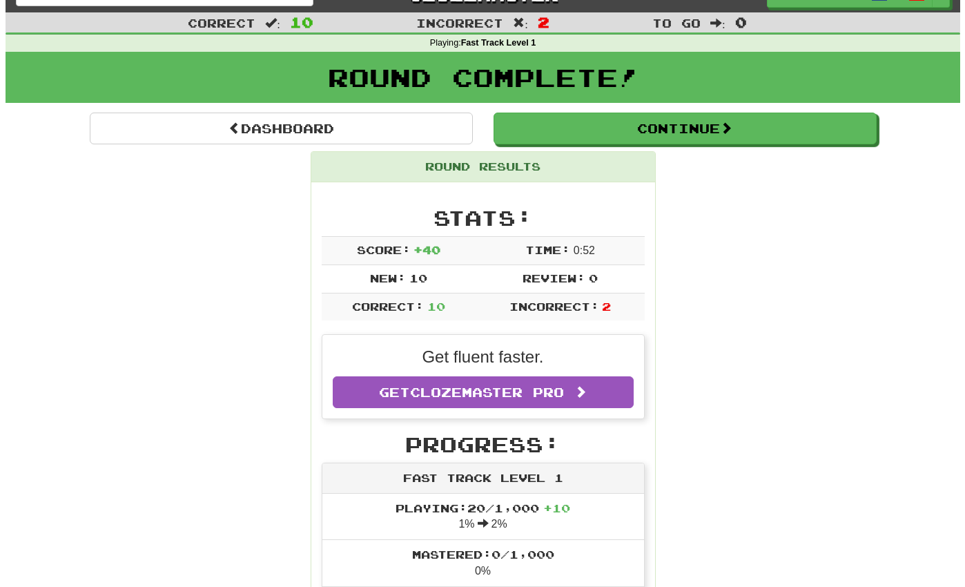
scroll to position [0, 0]
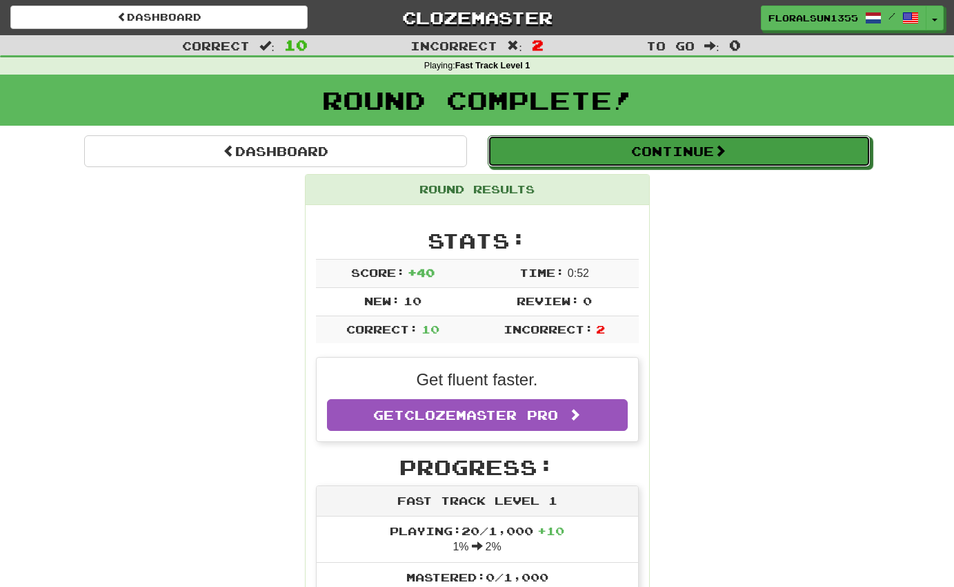
click at [721, 147] on span at bounding box center [720, 150] width 12 height 12
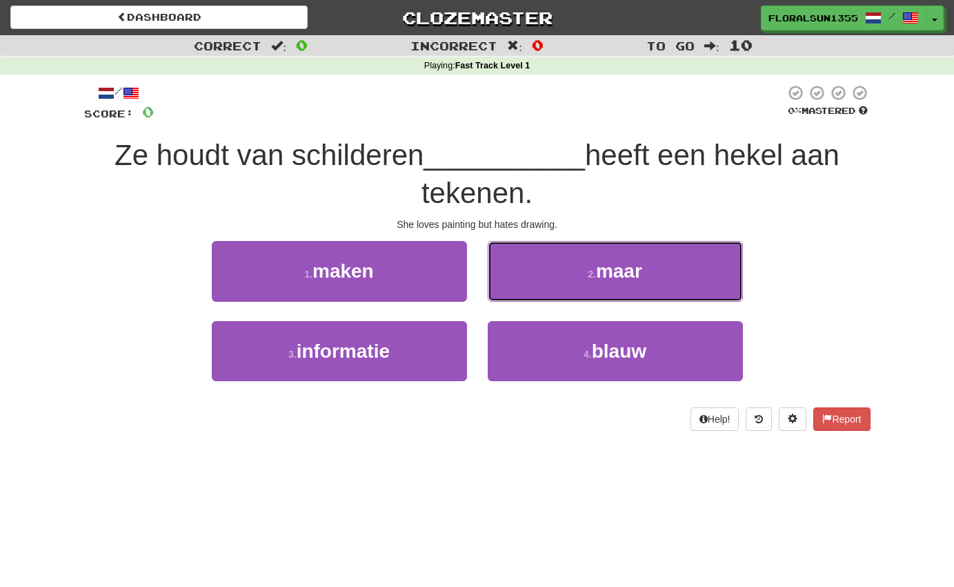
click at [622, 260] on span "maar" at bounding box center [619, 270] width 46 height 21
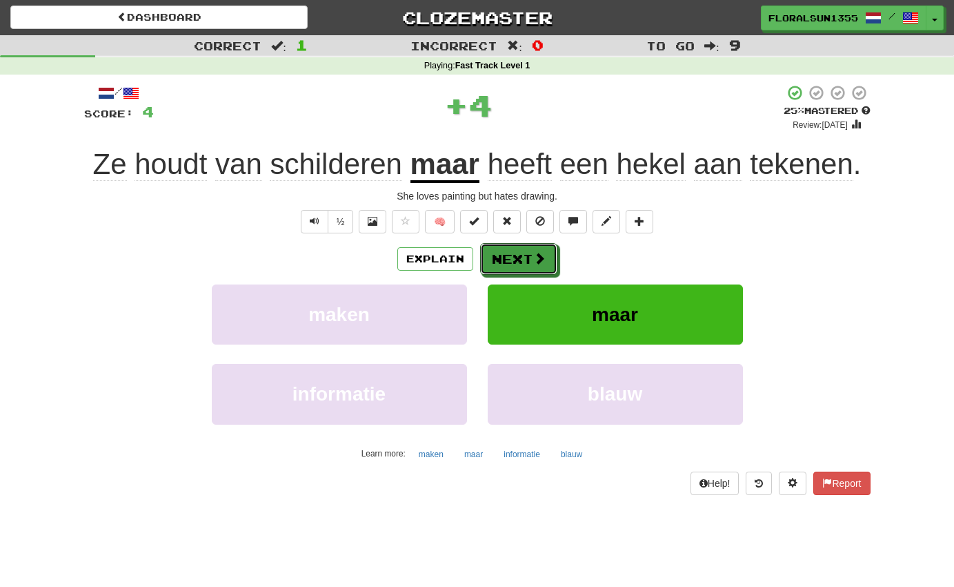
click at [527, 266] on button "Next" at bounding box center [518, 259] width 77 height 32
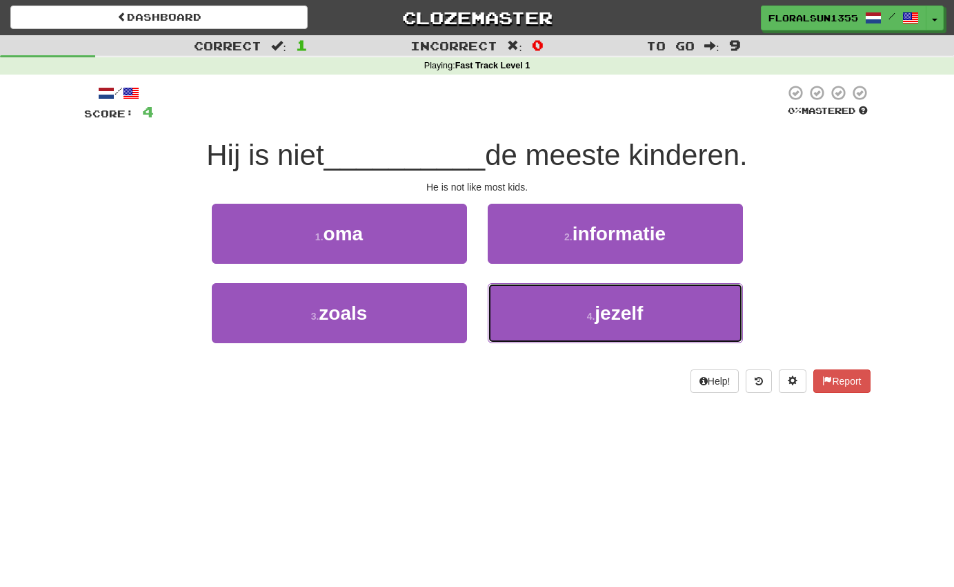
click at [555, 316] on button "4 . jezelf" at bounding box center [615, 313] width 255 height 60
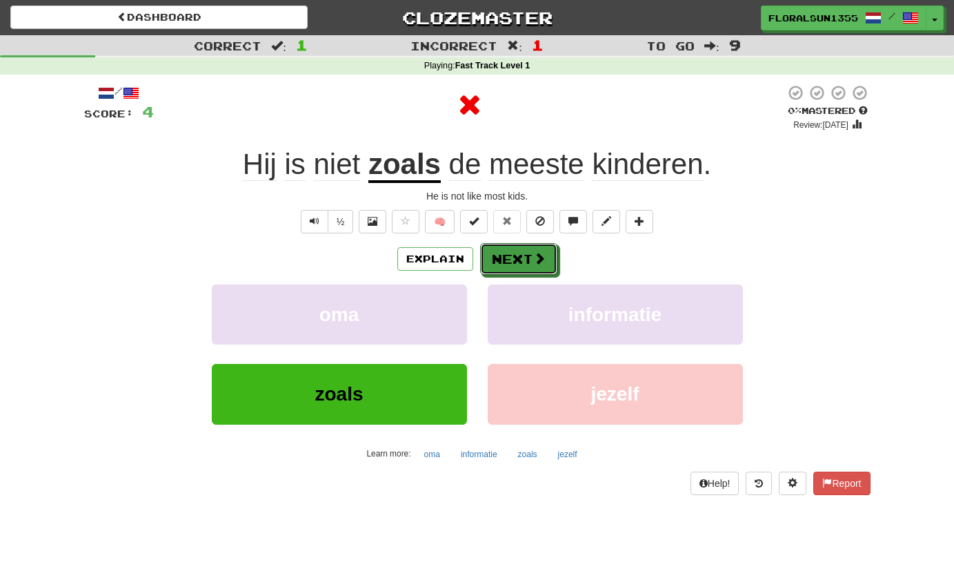
click at [538, 263] on span at bounding box center [539, 258] width 12 height 12
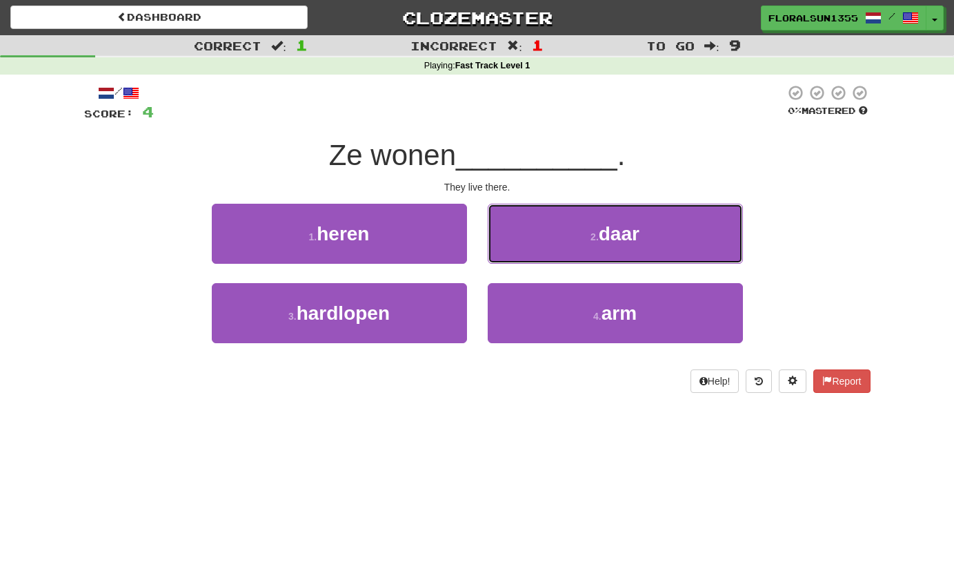
click at [579, 227] on button "2 . daar" at bounding box center [615, 234] width 255 height 60
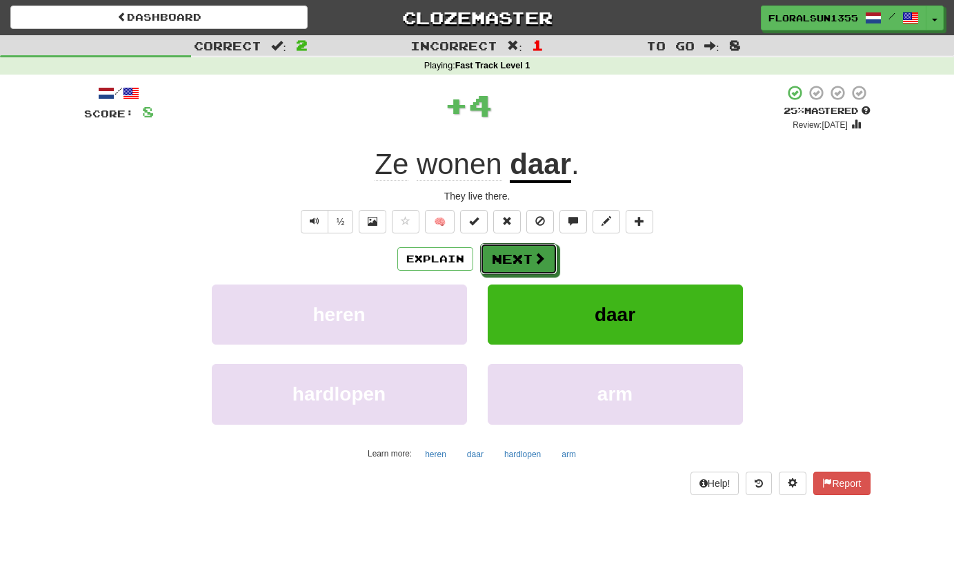
click at [536, 256] on span at bounding box center [539, 258] width 12 height 12
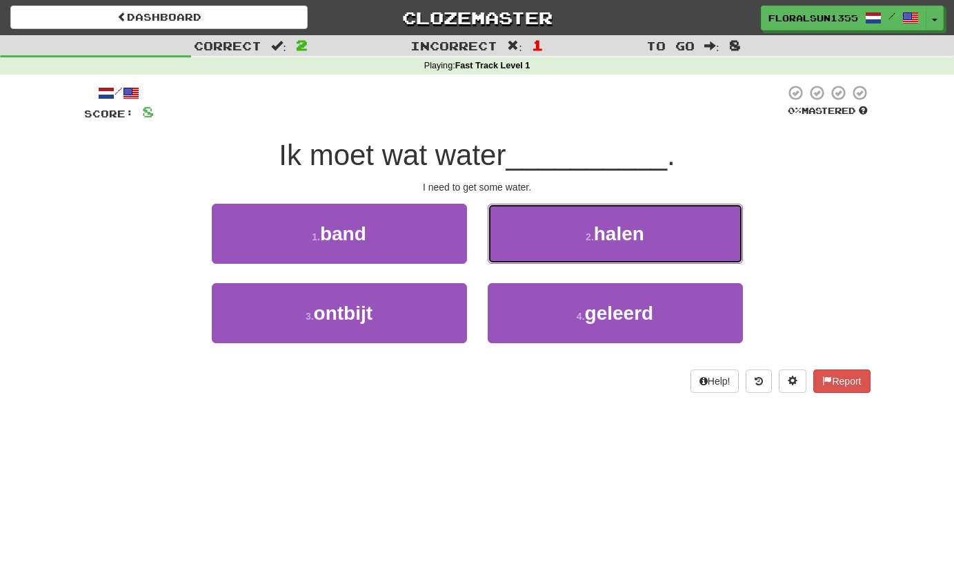
click at [565, 252] on button "2 . halen" at bounding box center [615, 234] width 255 height 60
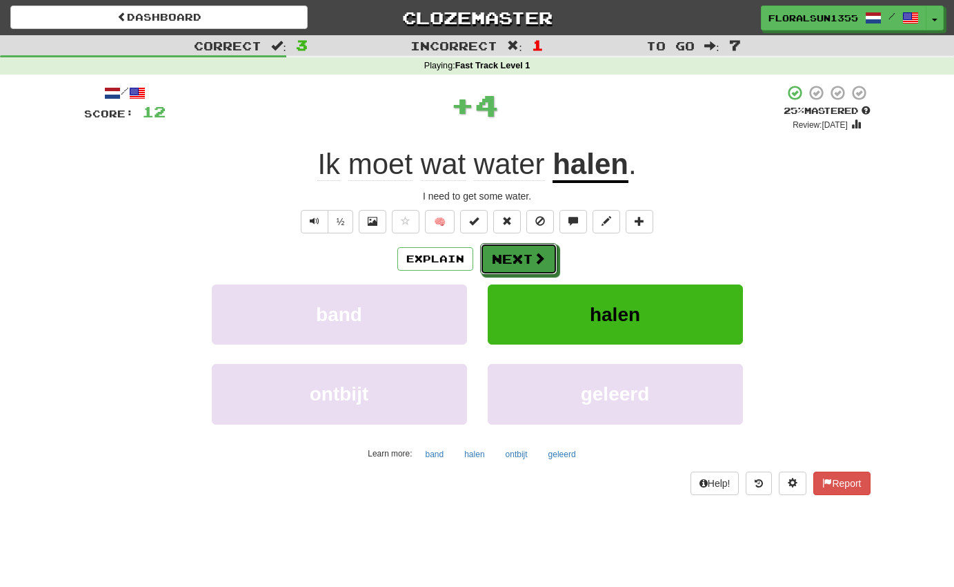
click at [527, 259] on button "Next" at bounding box center [518, 259] width 77 height 32
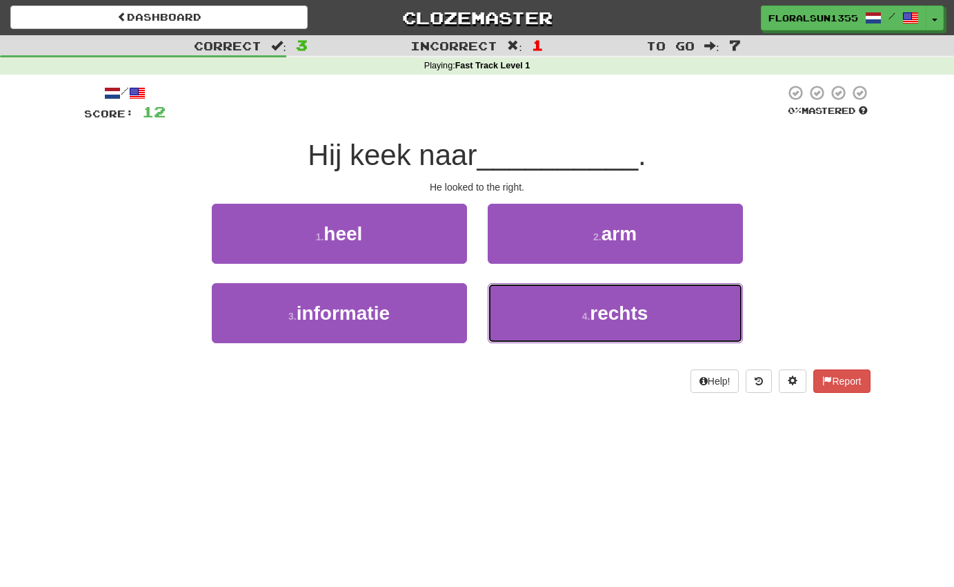
click at [563, 302] on button "4 . rechts" at bounding box center [615, 313] width 255 height 60
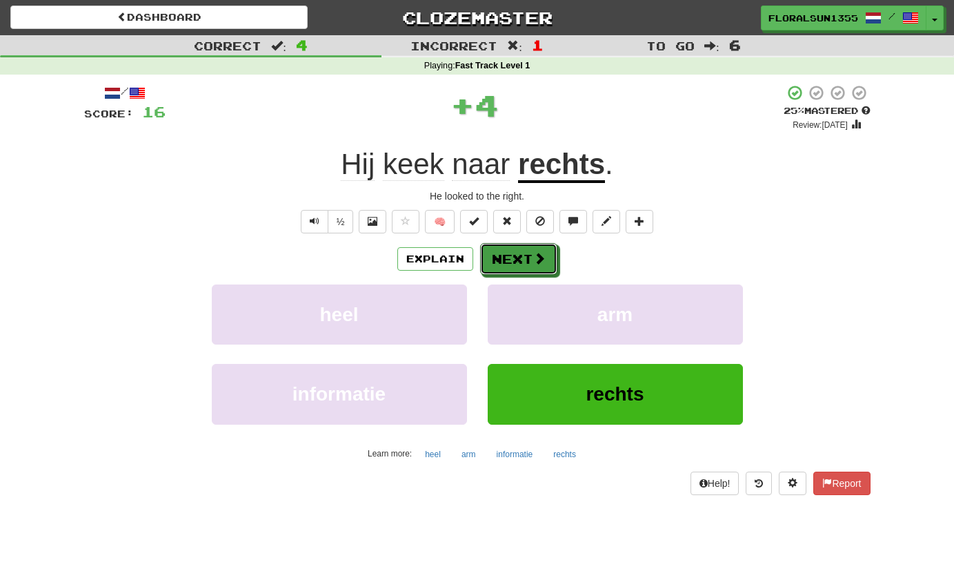
click at [549, 255] on button "Next" at bounding box center [518, 259] width 77 height 32
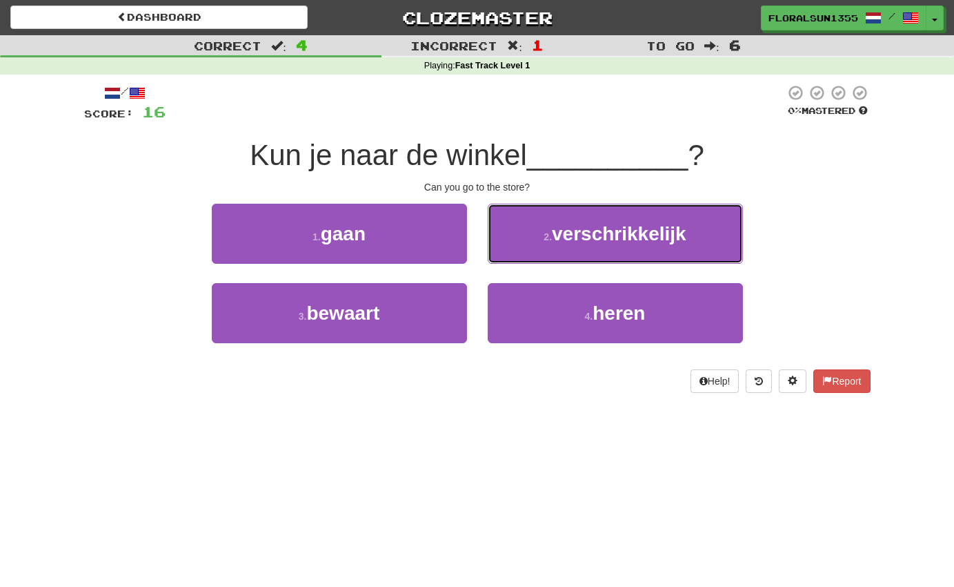
click at [588, 235] on span "verschrikkelijk" at bounding box center [619, 233] width 135 height 21
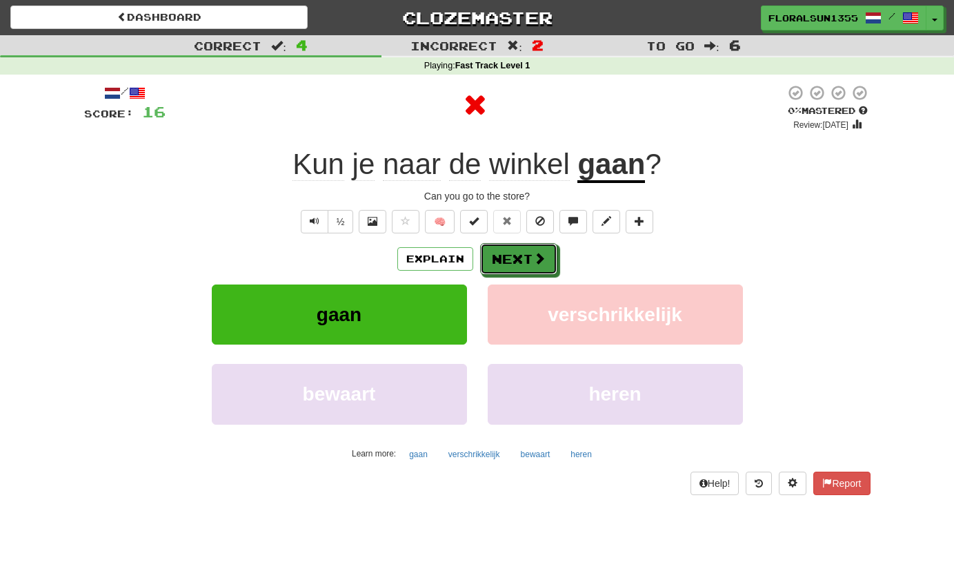
click at [540, 264] on span at bounding box center [539, 258] width 12 height 12
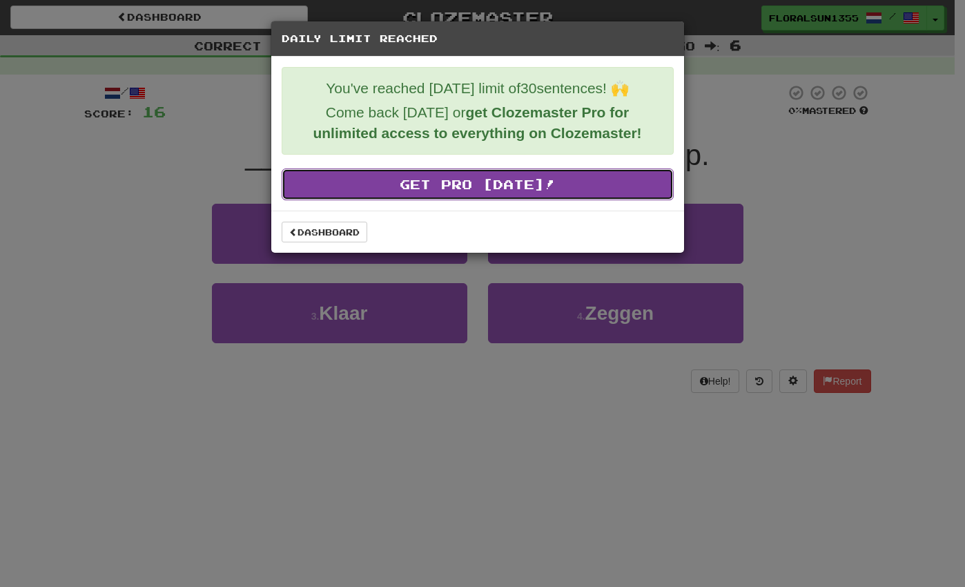
click at [468, 183] on link "Get Pro Today!" at bounding box center [478, 184] width 392 height 32
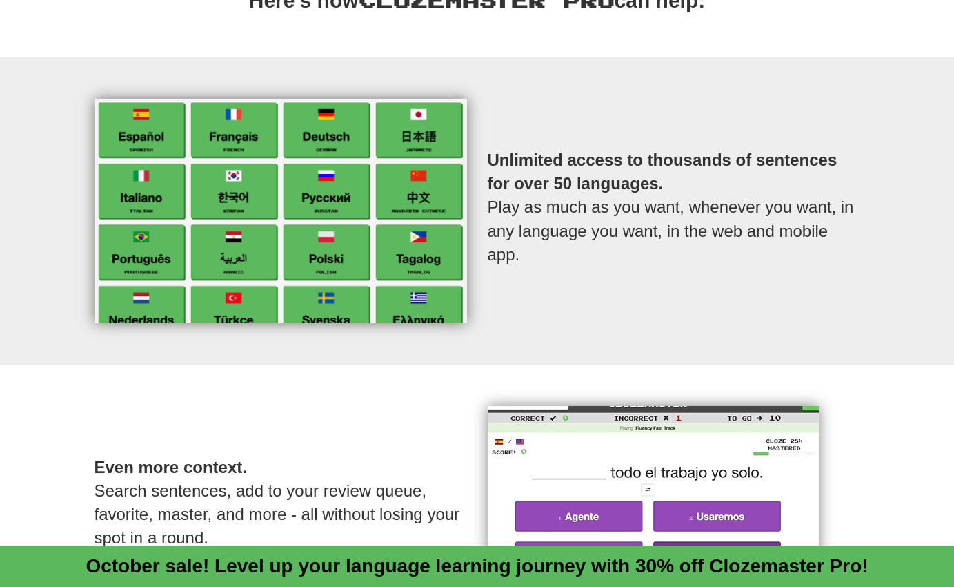
scroll to position [580, 0]
